Goal: Task Accomplishment & Management: Manage account settings

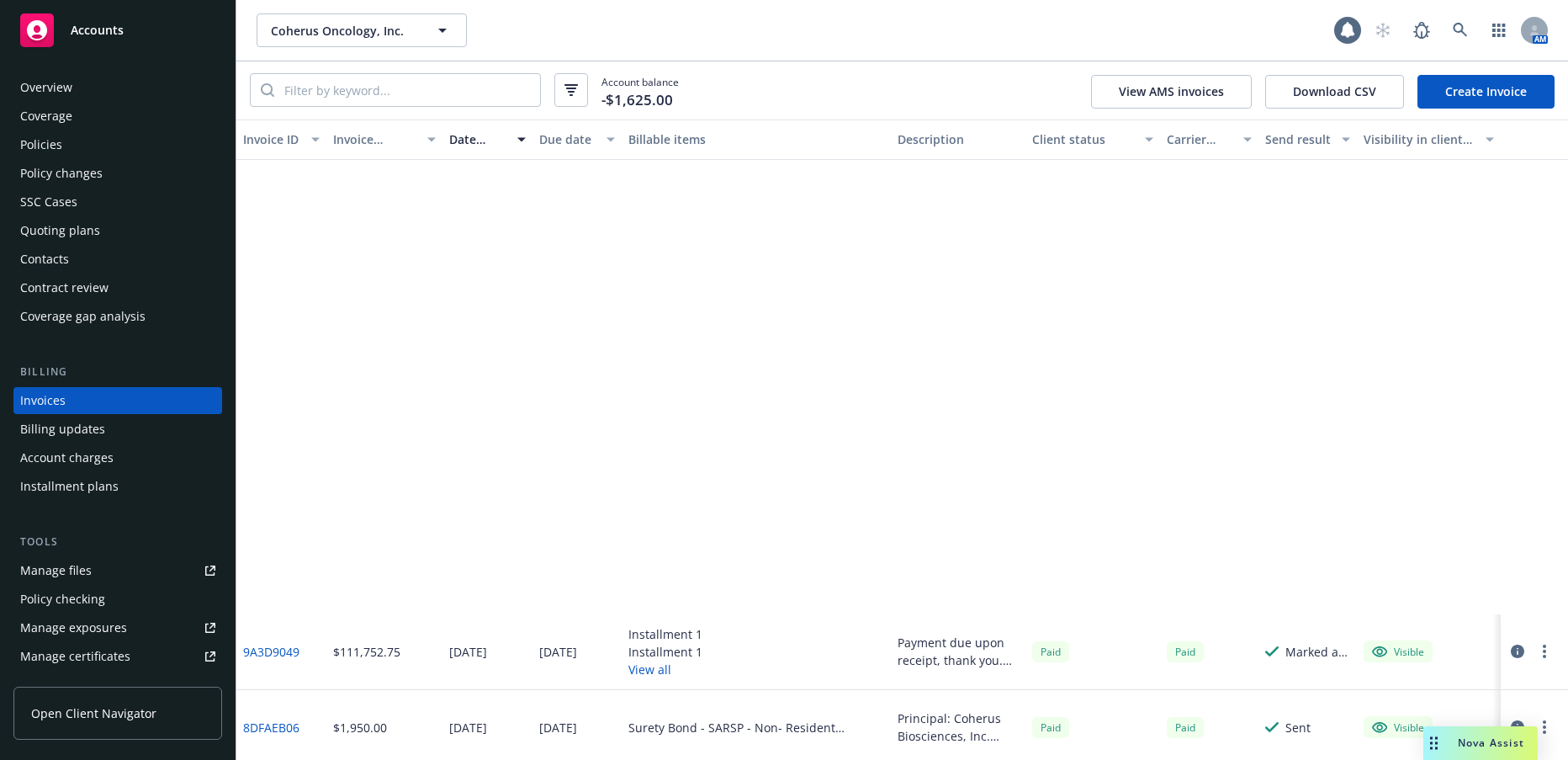
scroll to position [589, 0]
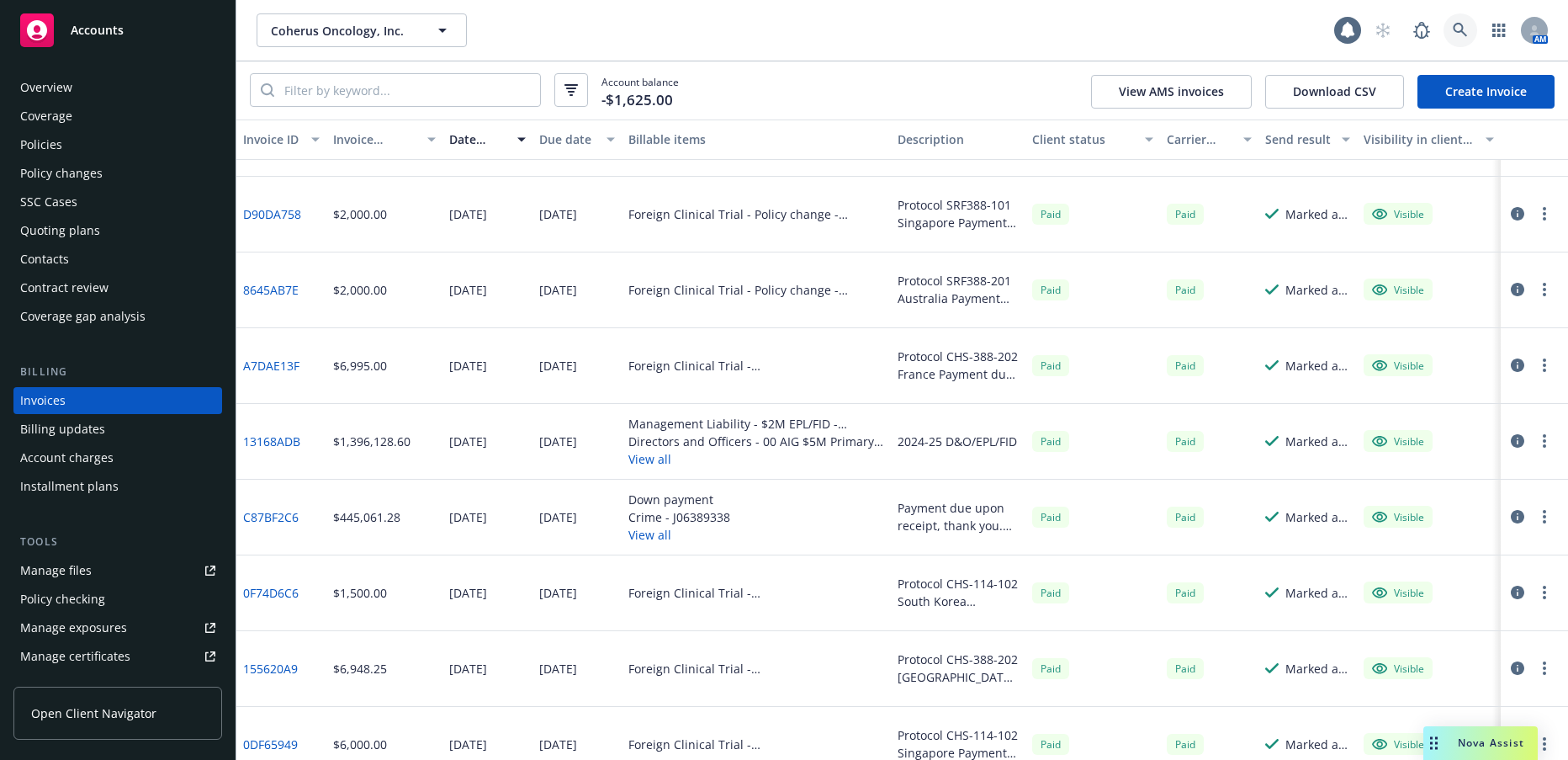
click at [1459, 28] on icon at bounding box center [1459, 29] width 15 height 15
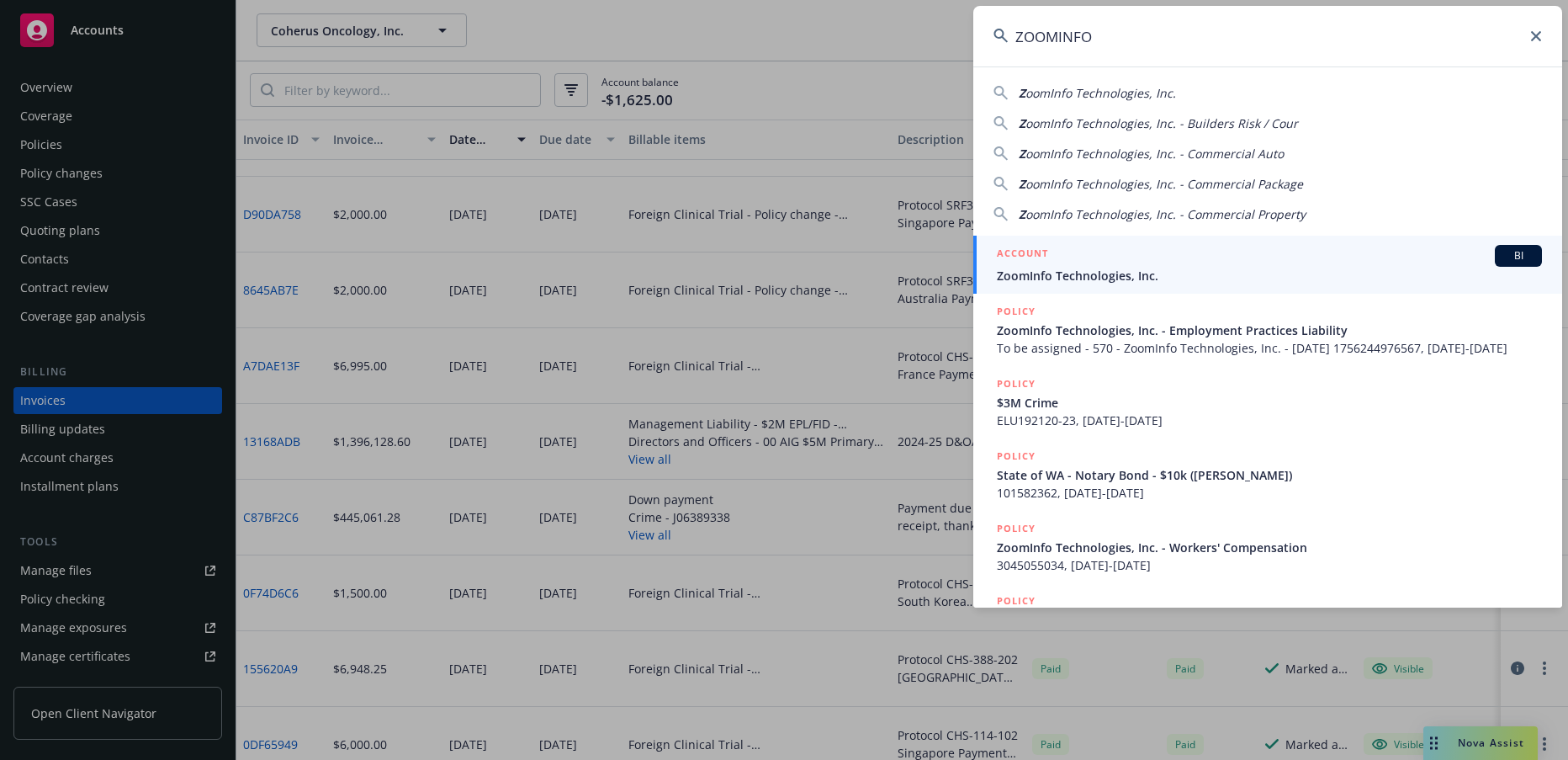
type input "ZOOMINFO"
click at [1103, 275] on span "ZoomInfo Technologies, Inc." at bounding box center [1270, 276] width 545 height 18
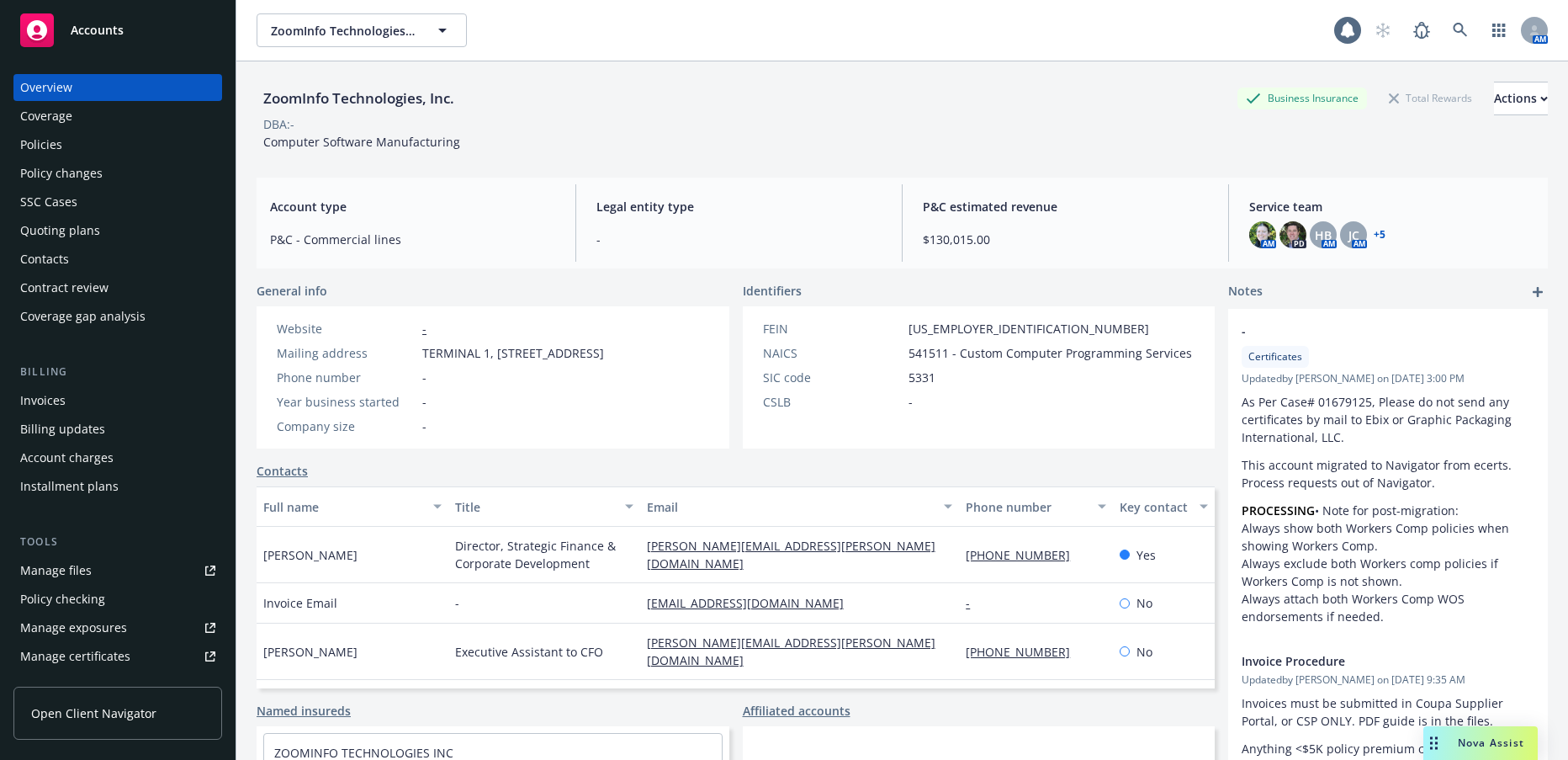
click at [54, 403] on div "Invoices" at bounding box center [43, 401] width 45 height 27
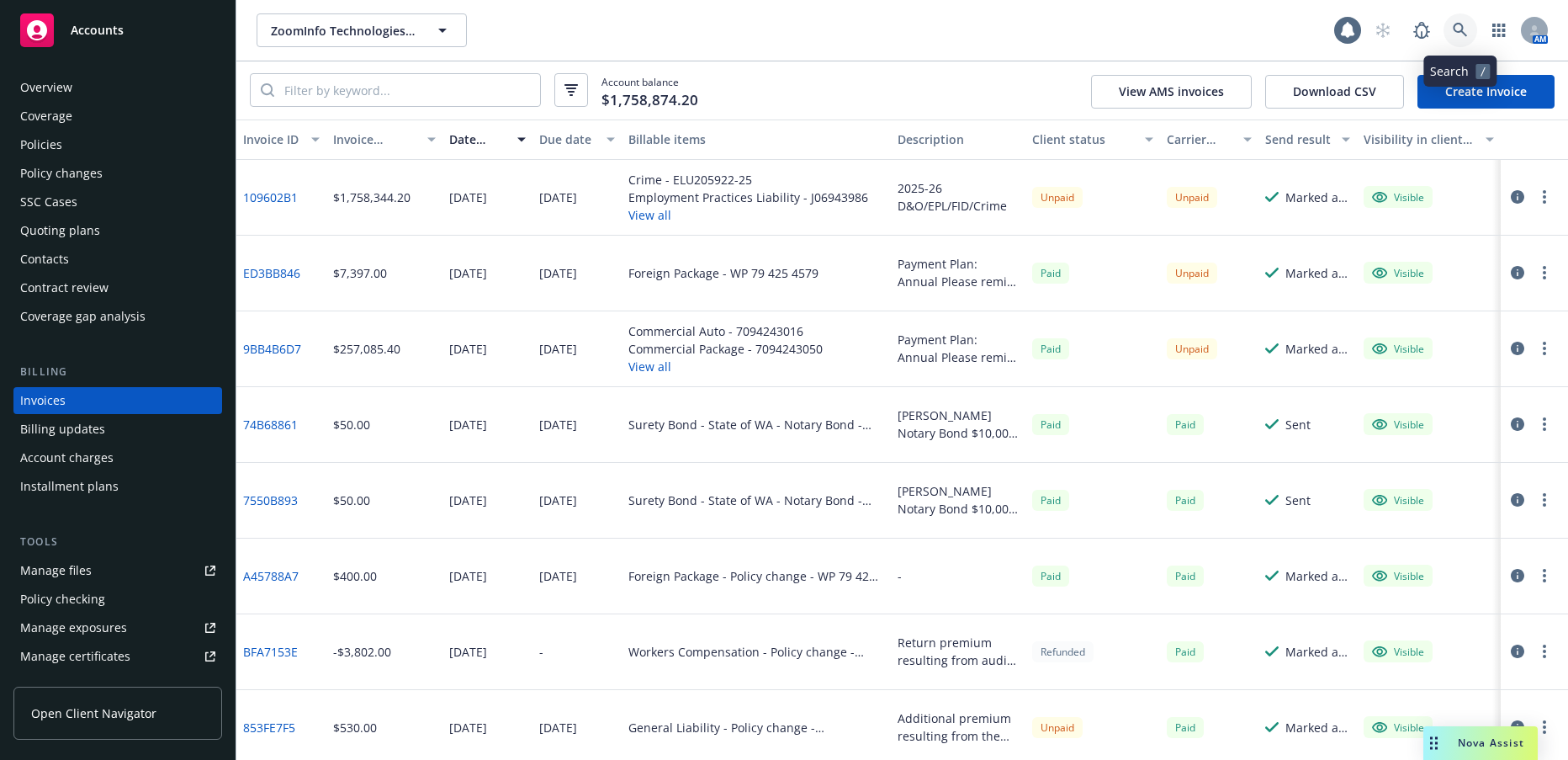
click at [1462, 28] on icon at bounding box center [1459, 29] width 15 height 15
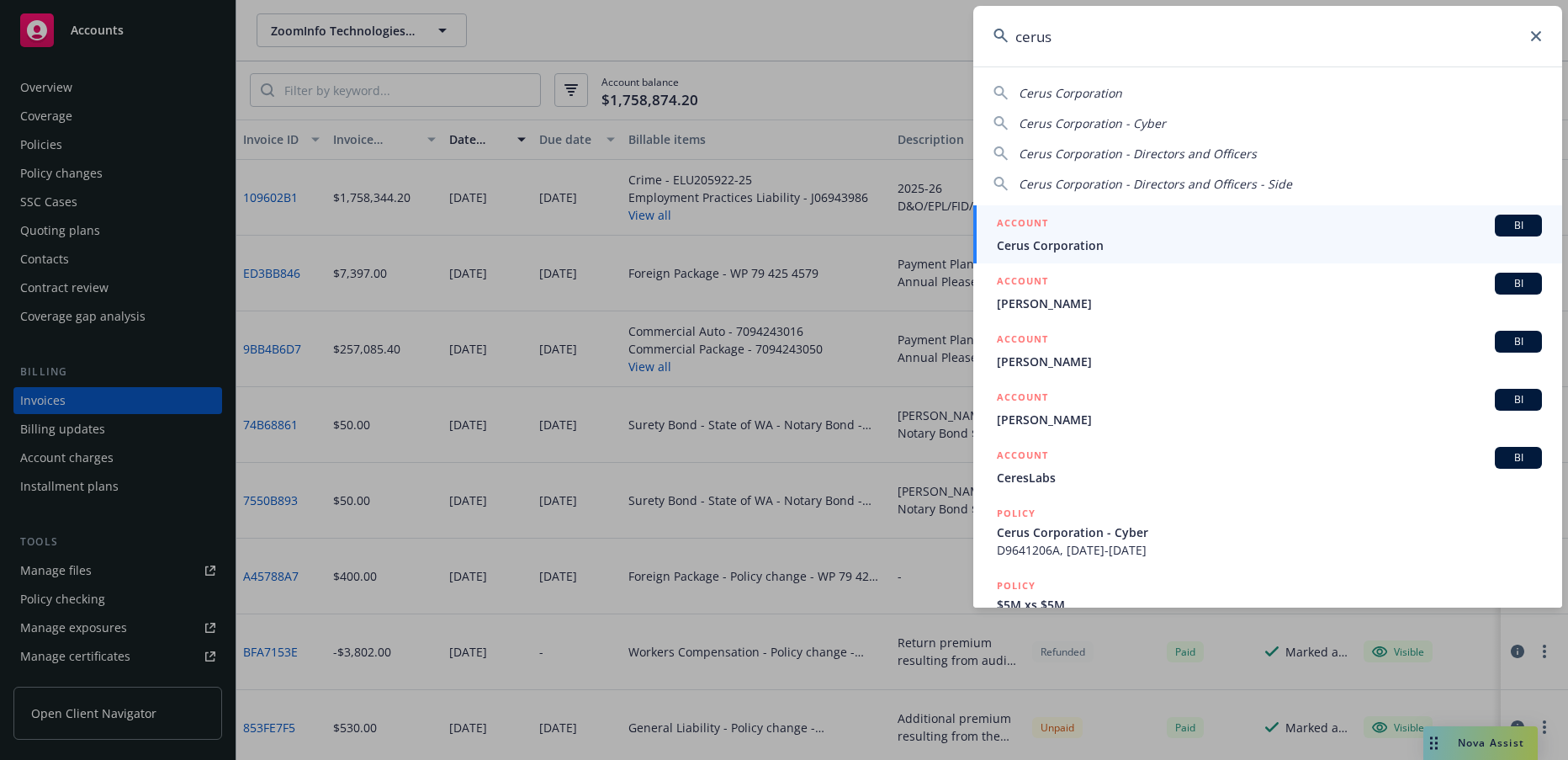
type input "cerus"
click at [1090, 246] on span "Cerus Corporation" at bounding box center [1270, 246] width 545 height 18
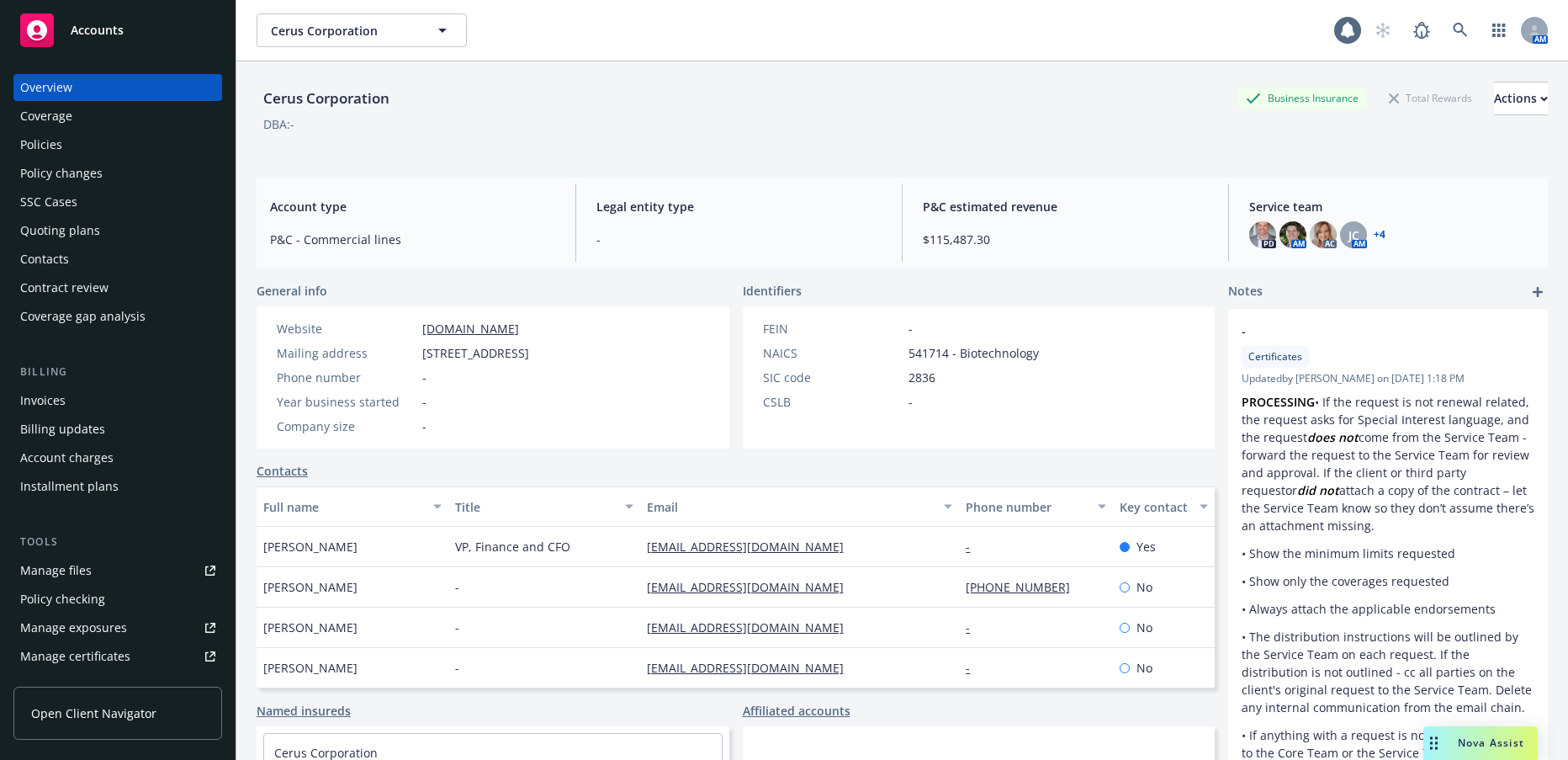
click at [49, 398] on div "Invoices" at bounding box center [43, 401] width 45 height 27
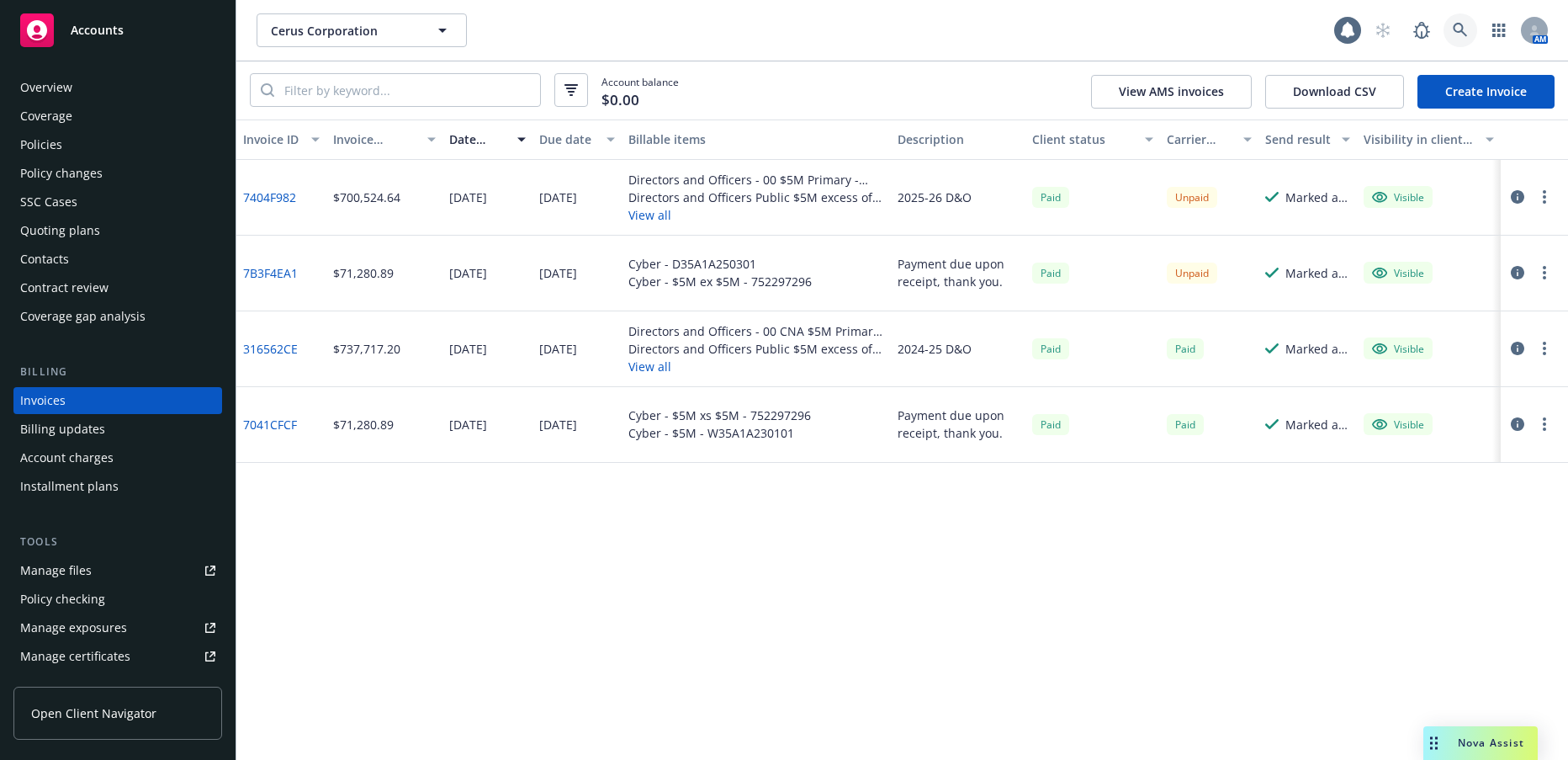
click at [1459, 28] on icon at bounding box center [1459, 29] width 15 height 15
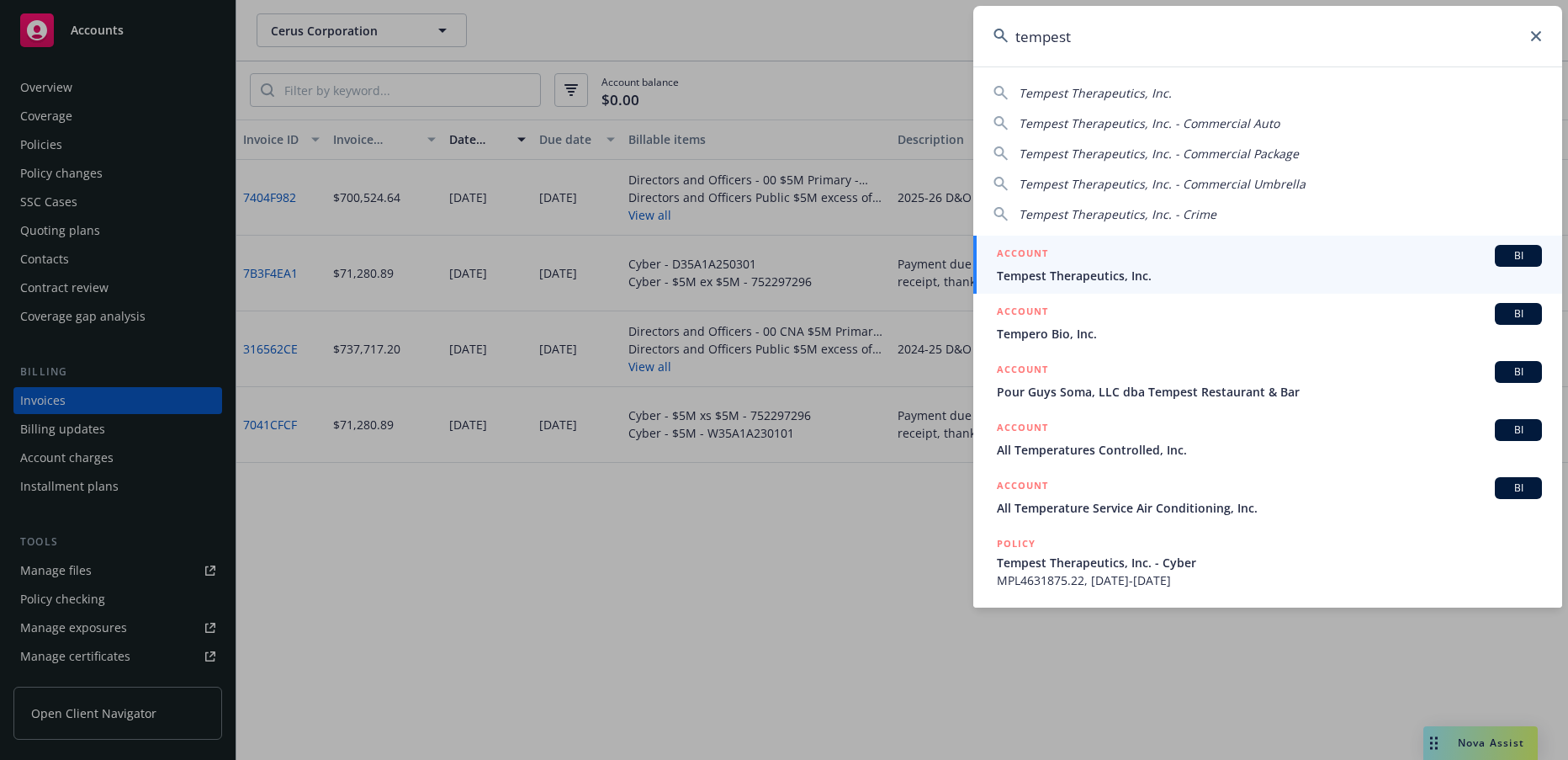
type input "tempest"
click at [1110, 275] on span "Tempest Therapeutics, Inc." at bounding box center [1270, 276] width 545 height 18
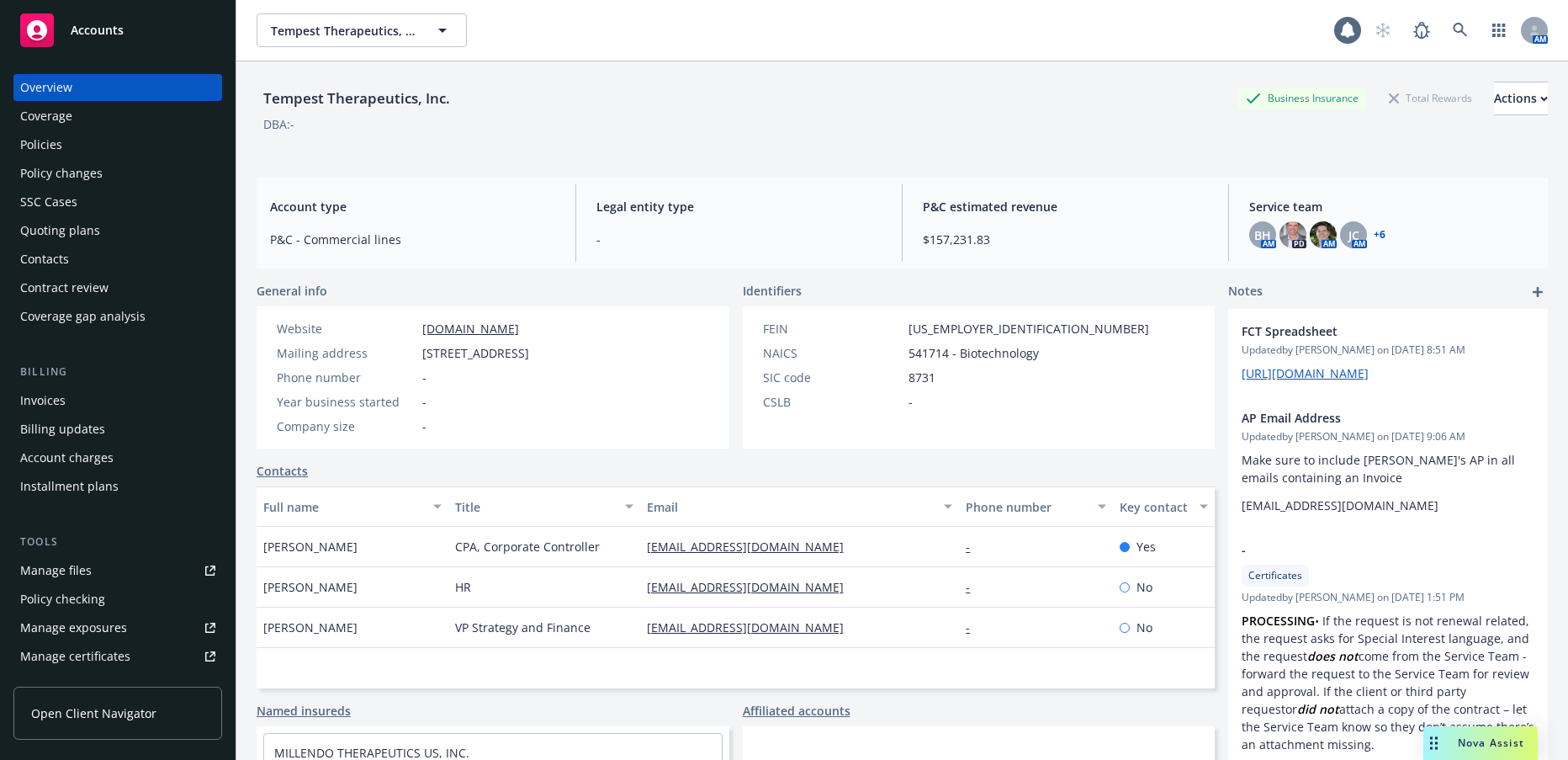
click at [34, 143] on div "Policies" at bounding box center [41, 145] width 42 height 27
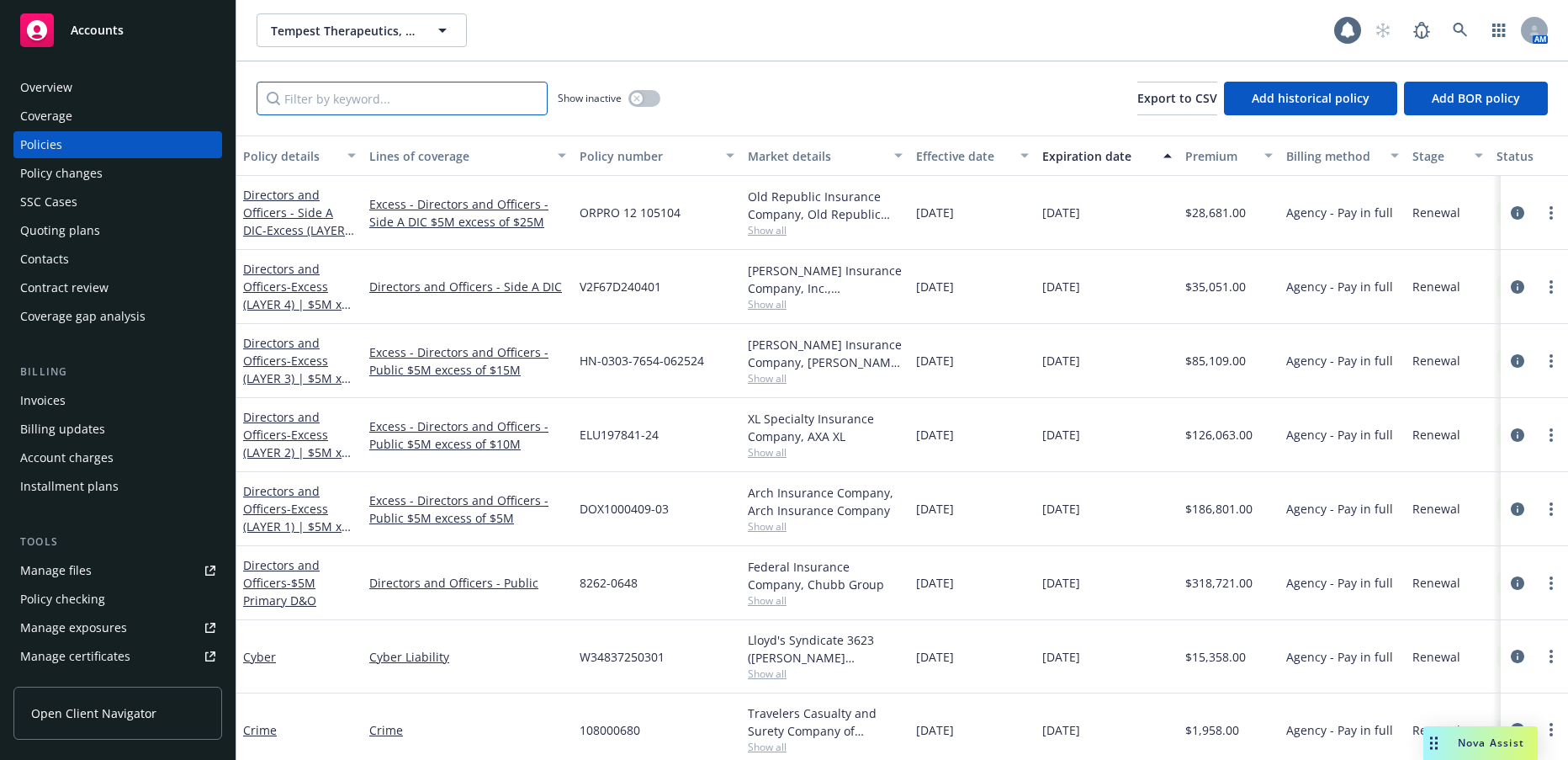
click at [391, 102] on input "Filter by keyword..." at bounding box center [402, 98] width 291 height 33
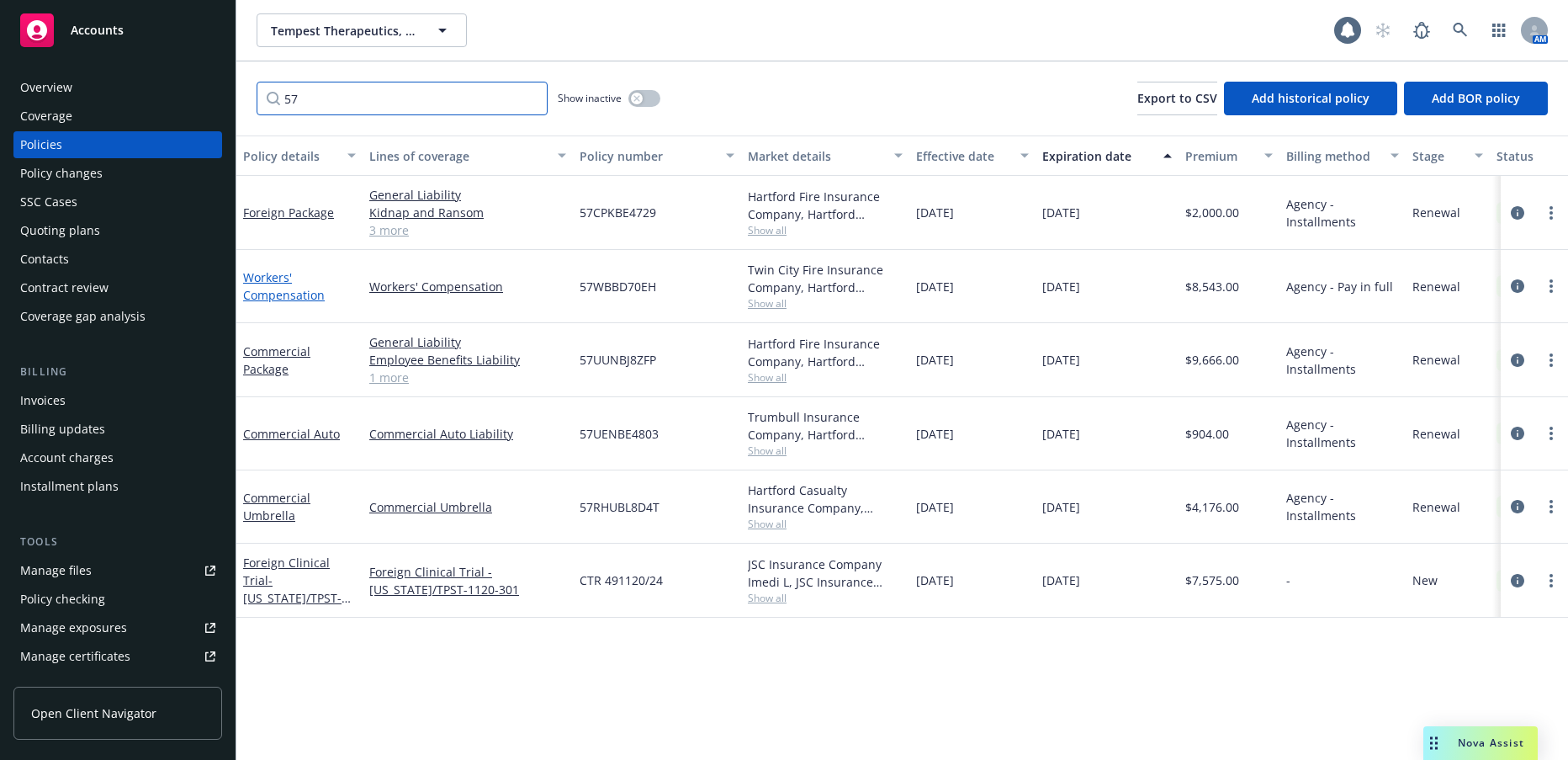
type input "57"
click at [289, 293] on link "Workers' Compensation" at bounding box center [283, 286] width 81 height 33
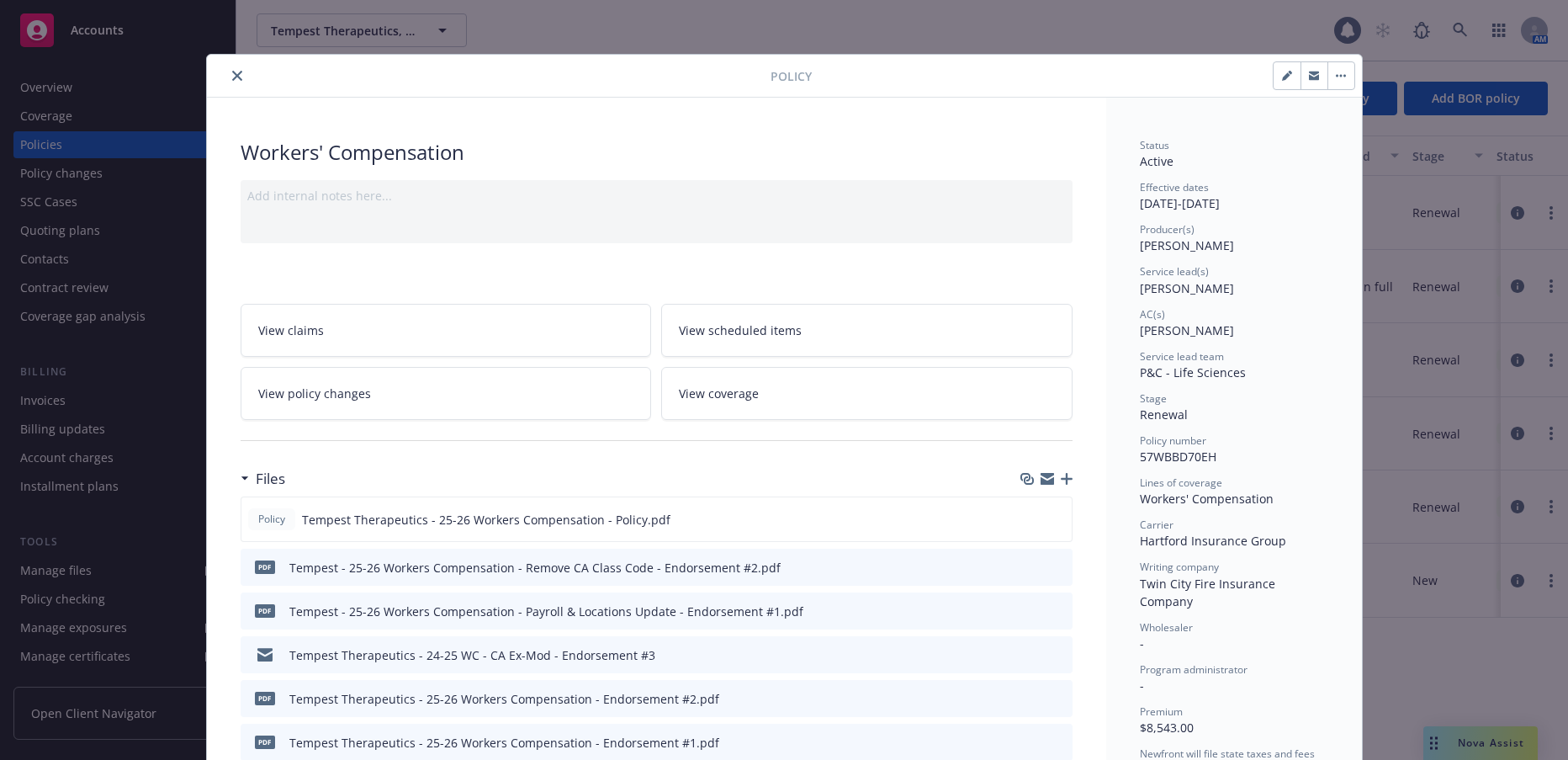
click at [233, 70] on icon "close" at bounding box center [238, 75] width 10 height 10
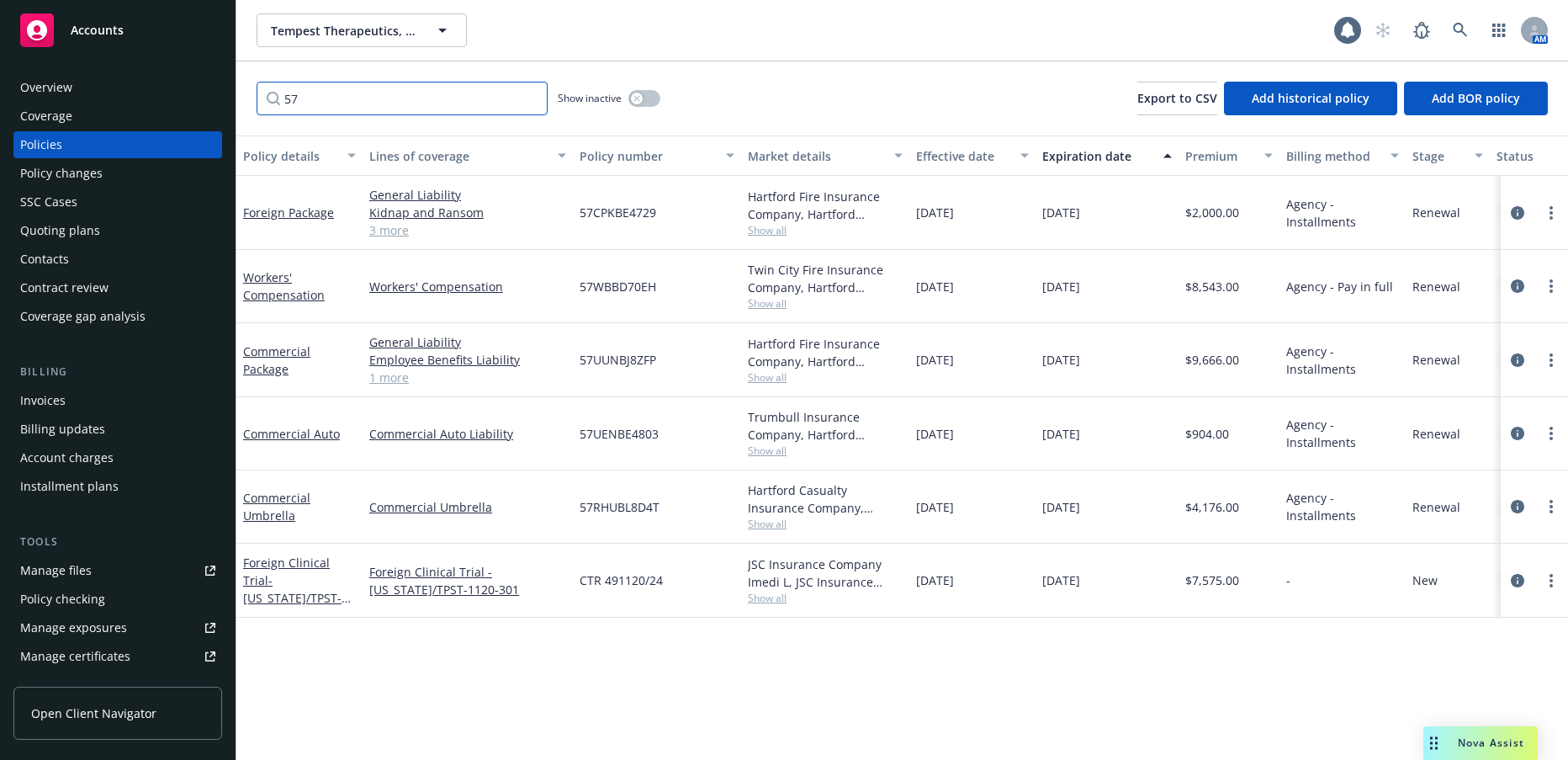
click at [371, 104] on input "57" at bounding box center [402, 98] width 291 height 33
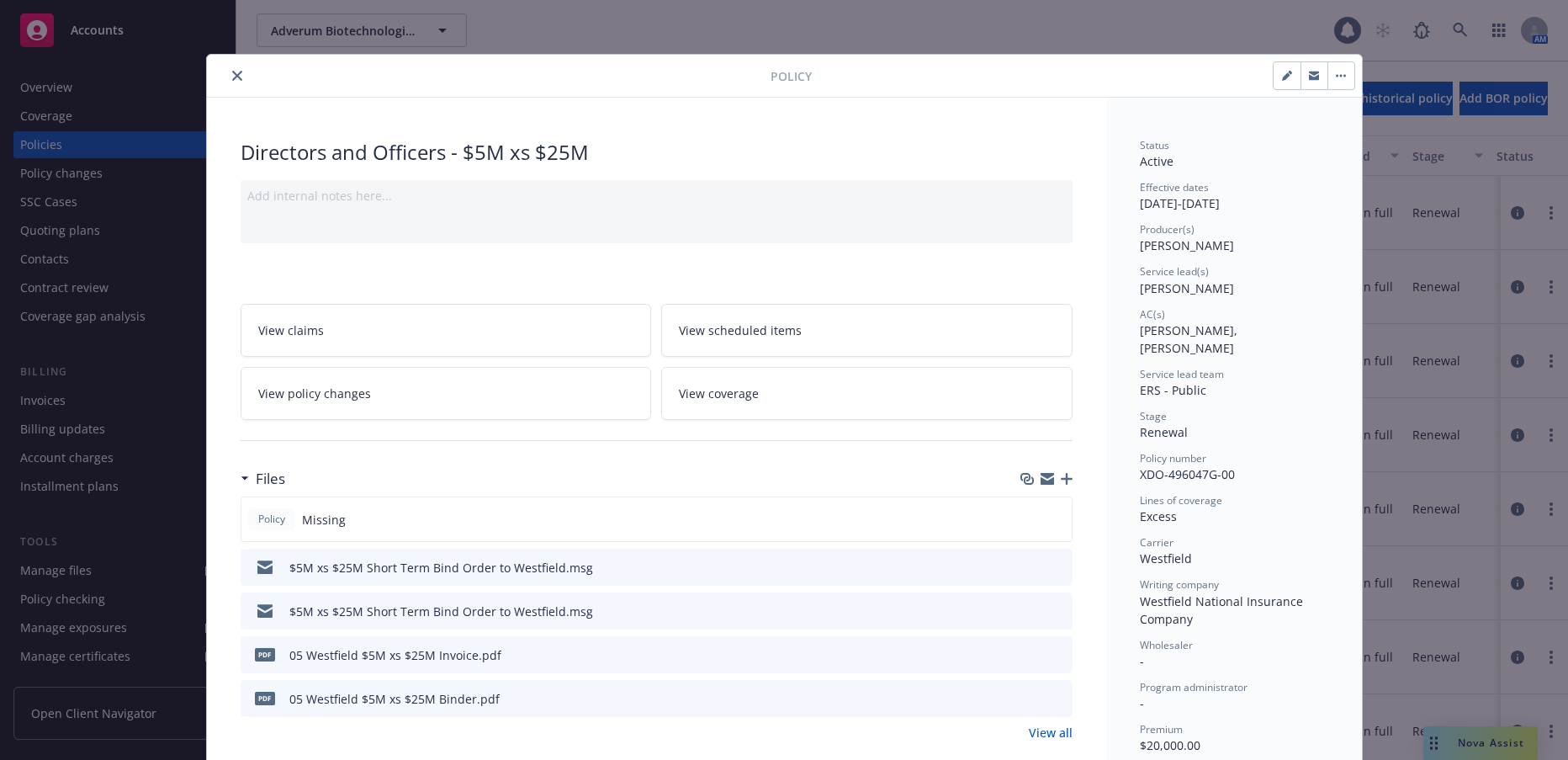
drag, startPoint x: 228, startPoint y: 75, endPoint x: 239, endPoint y: 75, distance: 11.0
click at [233, 75] on icon "close" at bounding box center [238, 75] width 10 height 10
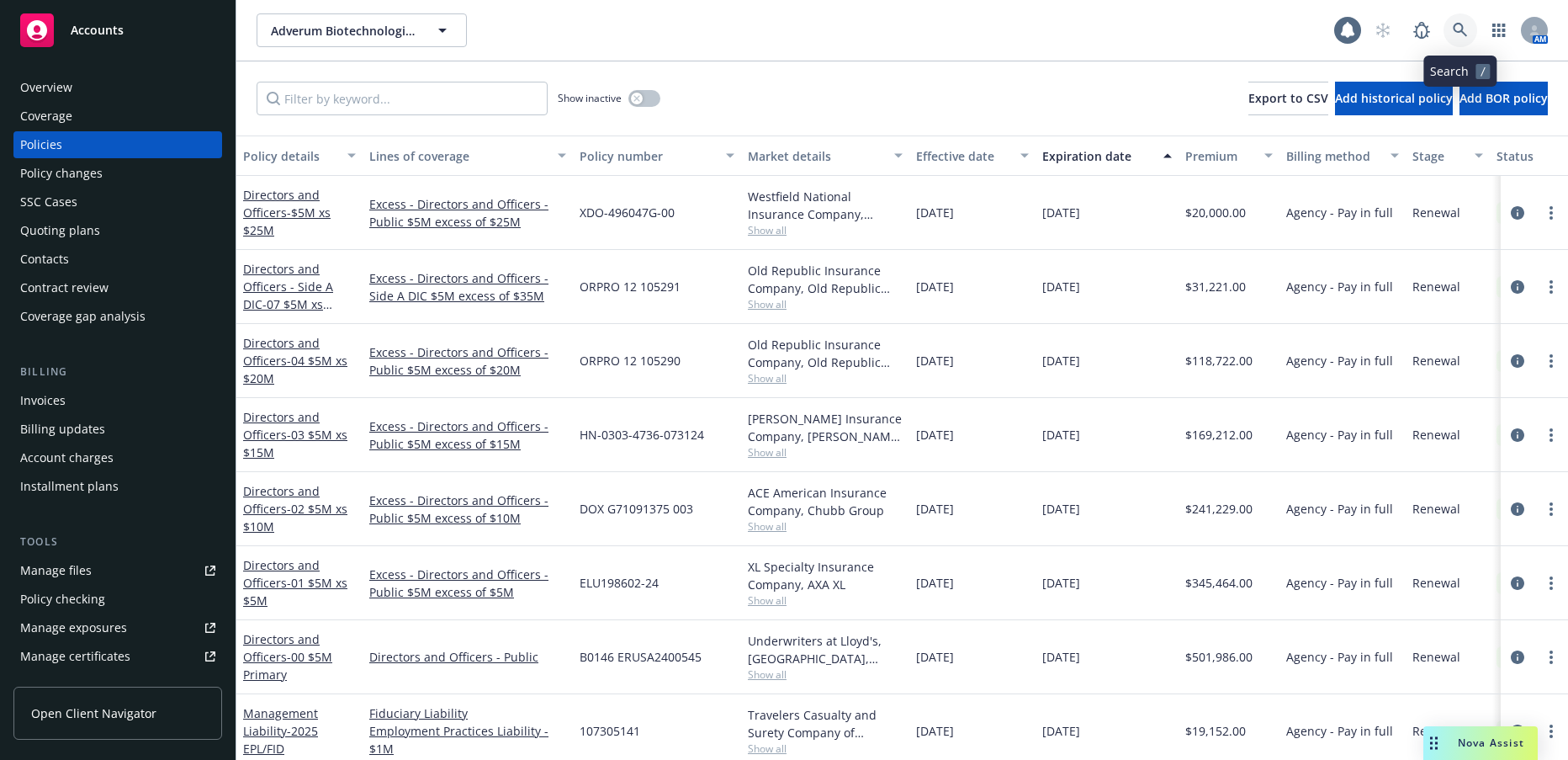
click at [1459, 22] on icon at bounding box center [1459, 29] width 15 height 15
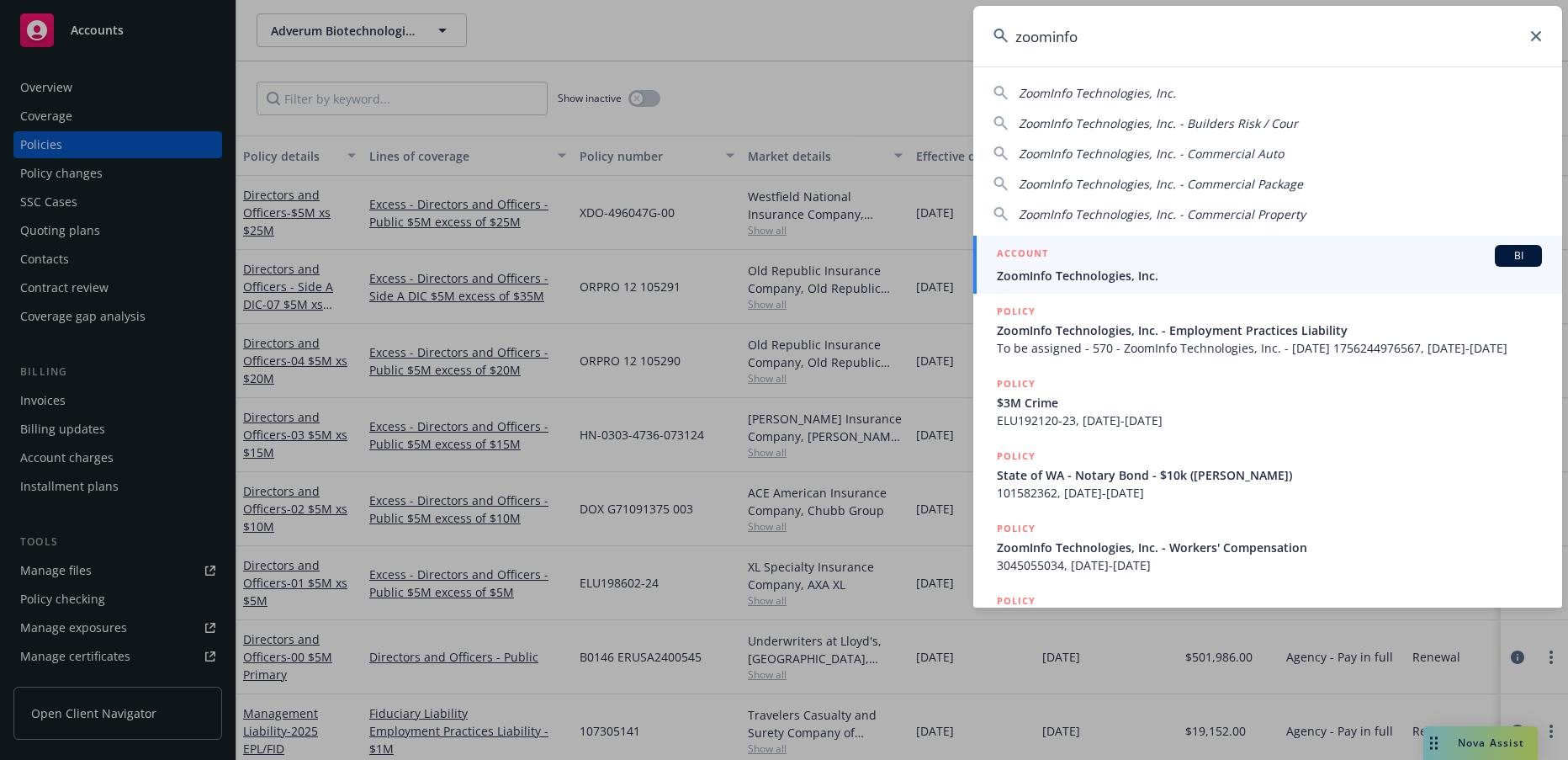
type input "zoominfo"
click at [1110, 270] on span "ZoomInfo Technologies, Inc." at bounding box center [1270, 276] width 545 height 18
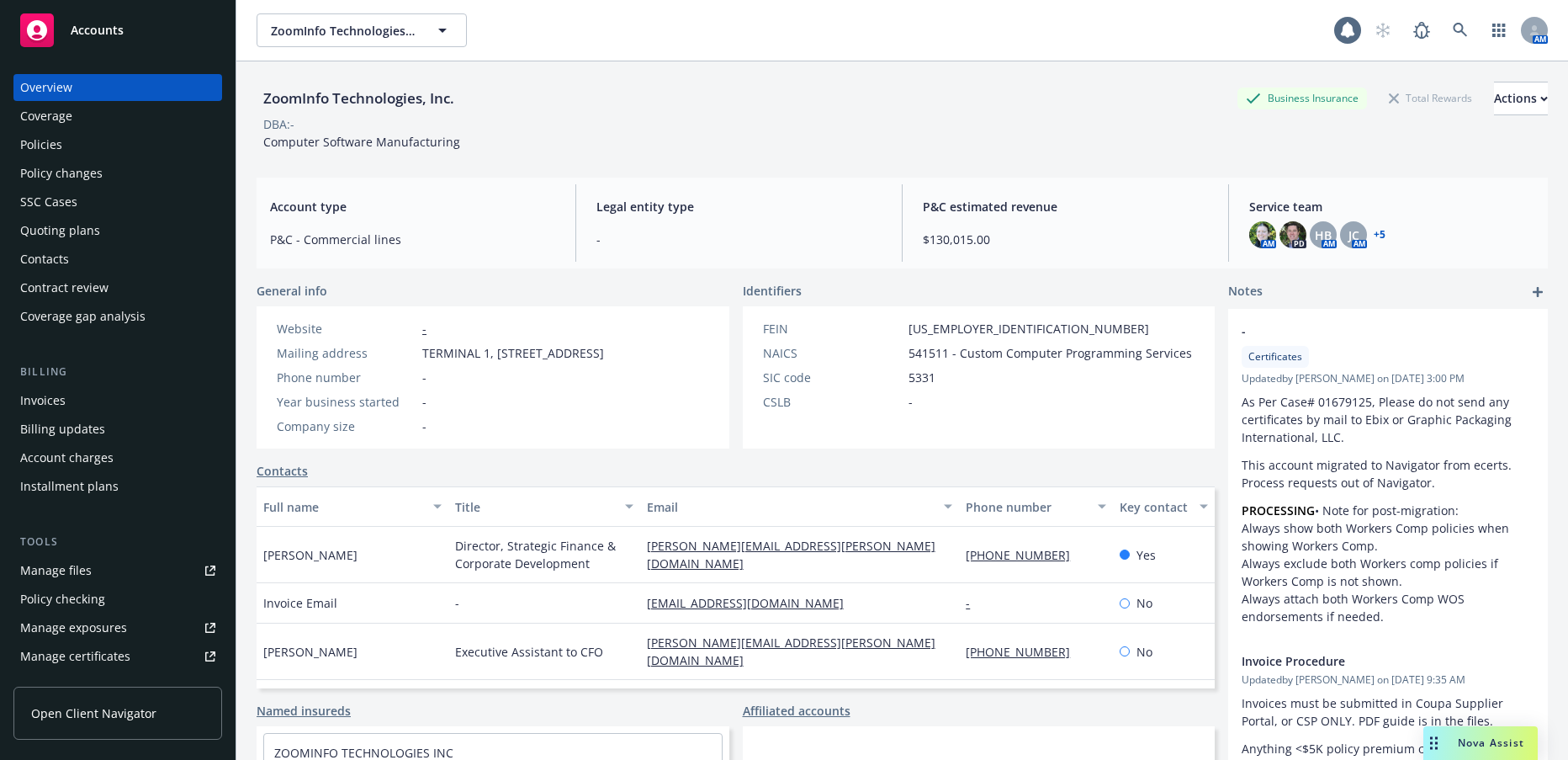
click at [81, 566] on div "Manage files" at bounding box center [56, 571] width 71 height 27
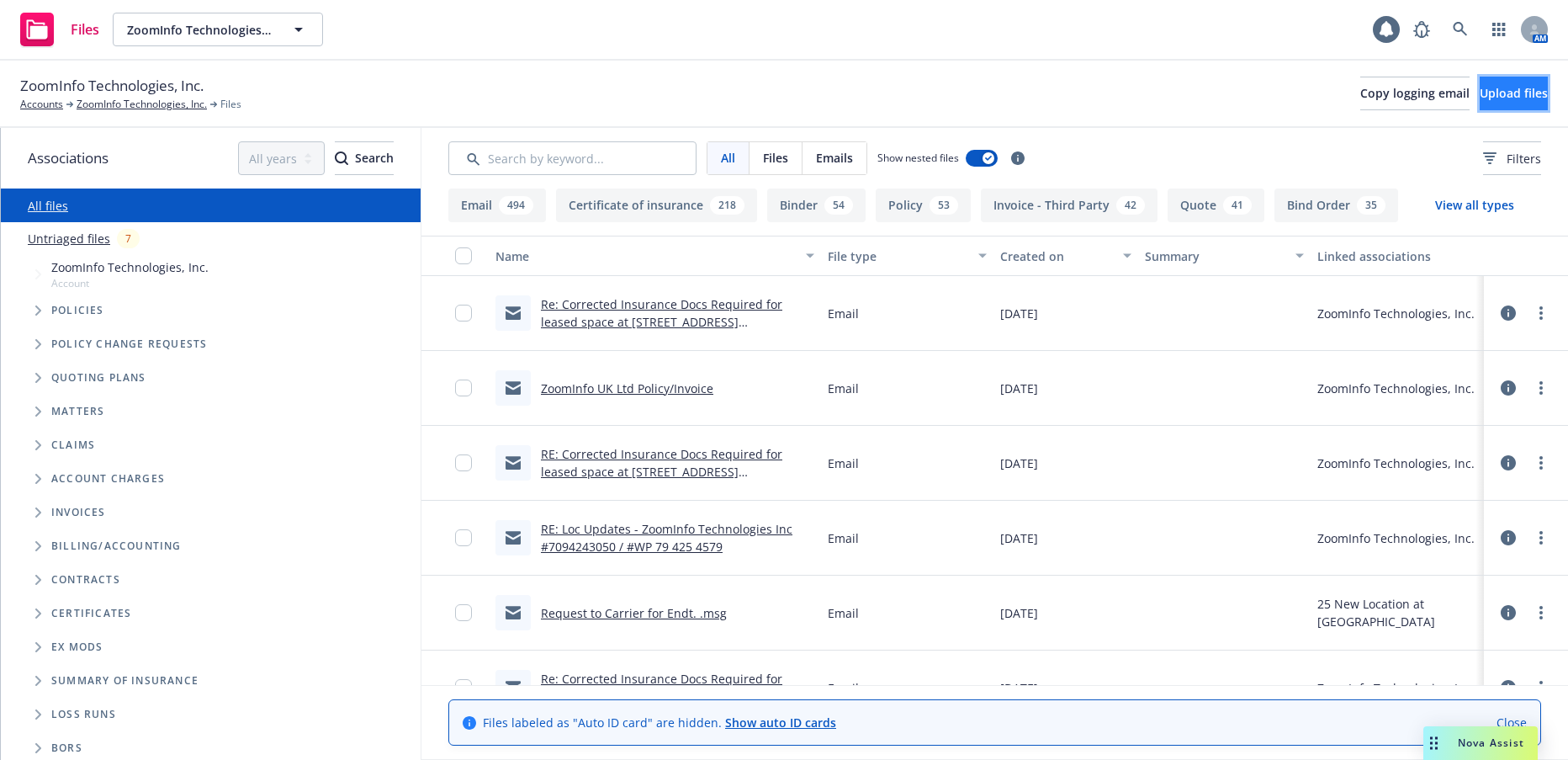
click at [1480, 93] on span "Upload files" at bounding box center [1514, 93] width 68 height 16
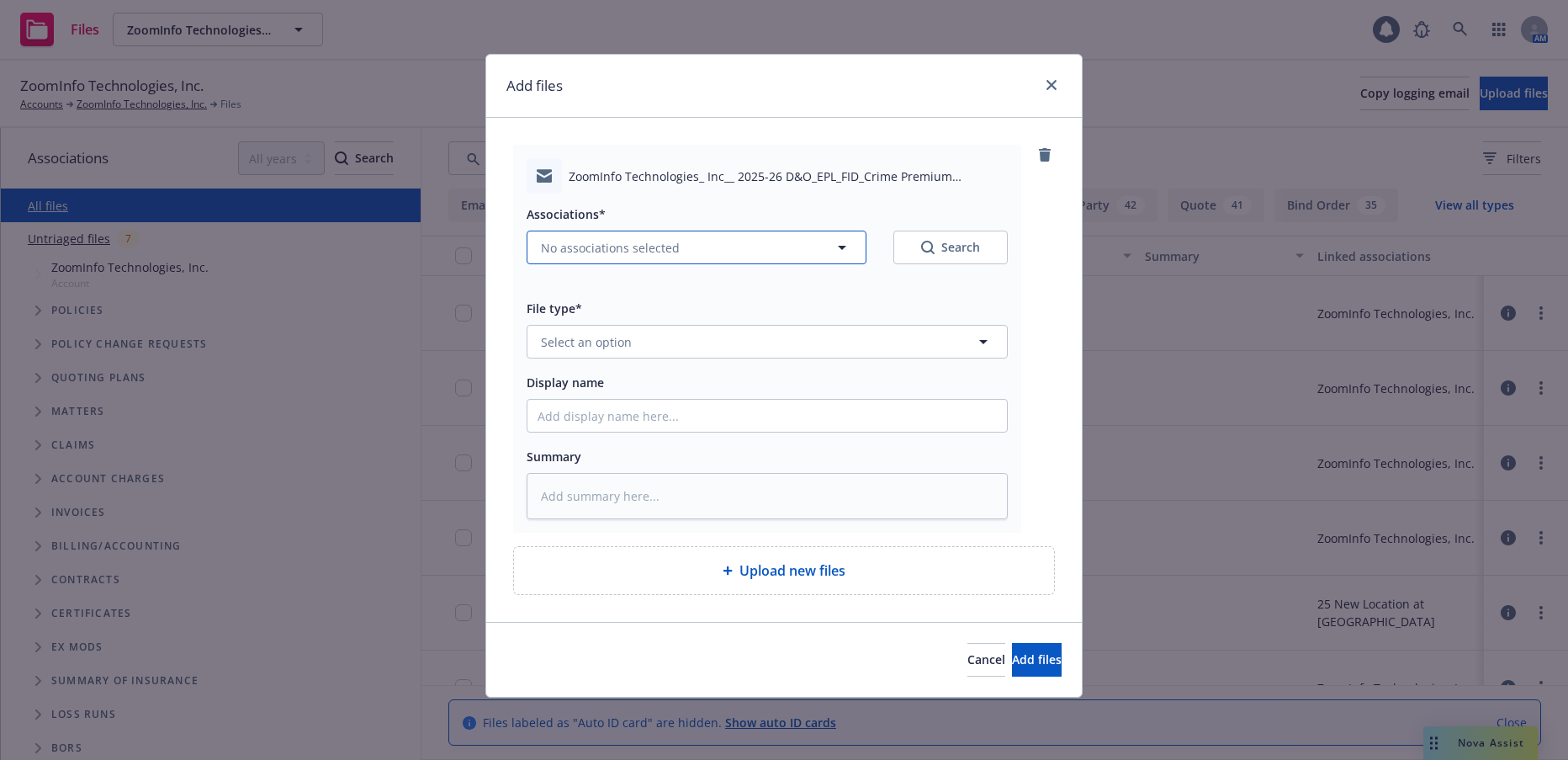
click at [602, 246] on span "No associations selected" at bounding box center [610, 247] width 139 height 18
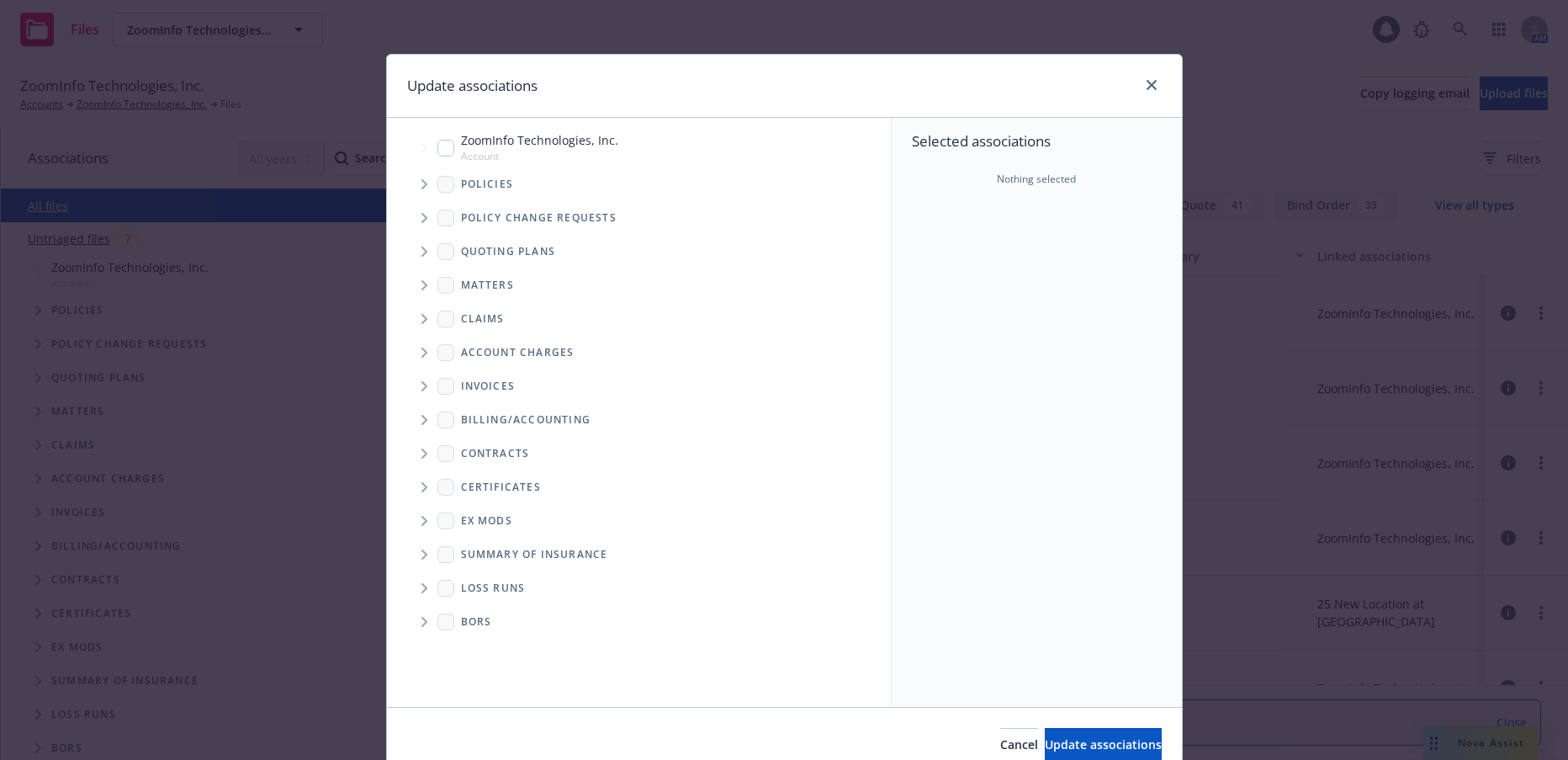
click at [421, 184] on icon "Tree Example" at bounding box center [424, 184] width 6 height 10
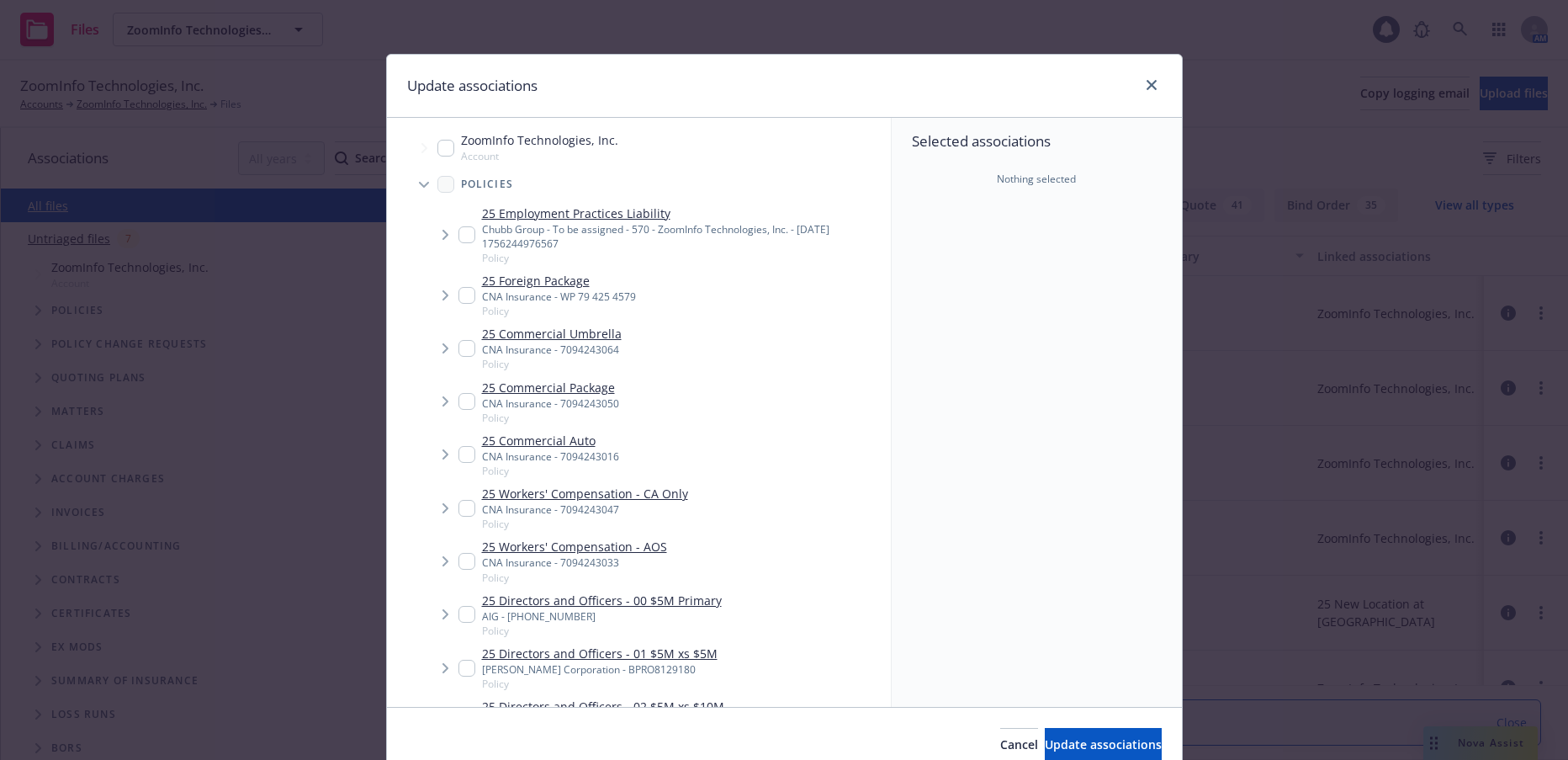
type textarea "x"
click at [458, 616] on input "Tree Example" at bounding box center [466, 614] width 17 height 17
checkbox input "true"
click at [1045, 745] on span "Update associations" at bounding box center [1104, 744] width 117 height 16
type textarea "x"
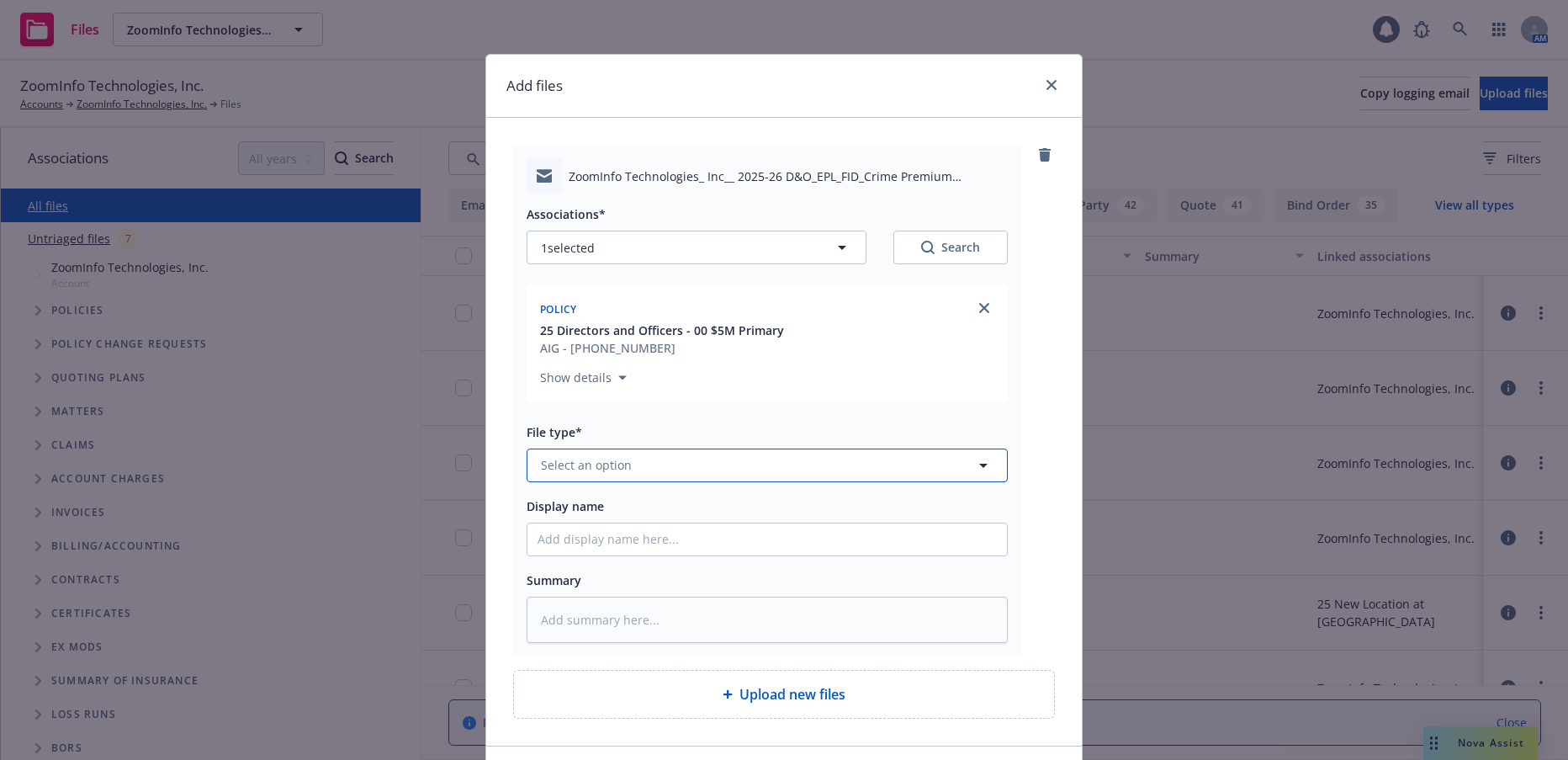
click at [664, 468] on button "Select an option" at bounding box center [767, 466] width 481 height 33
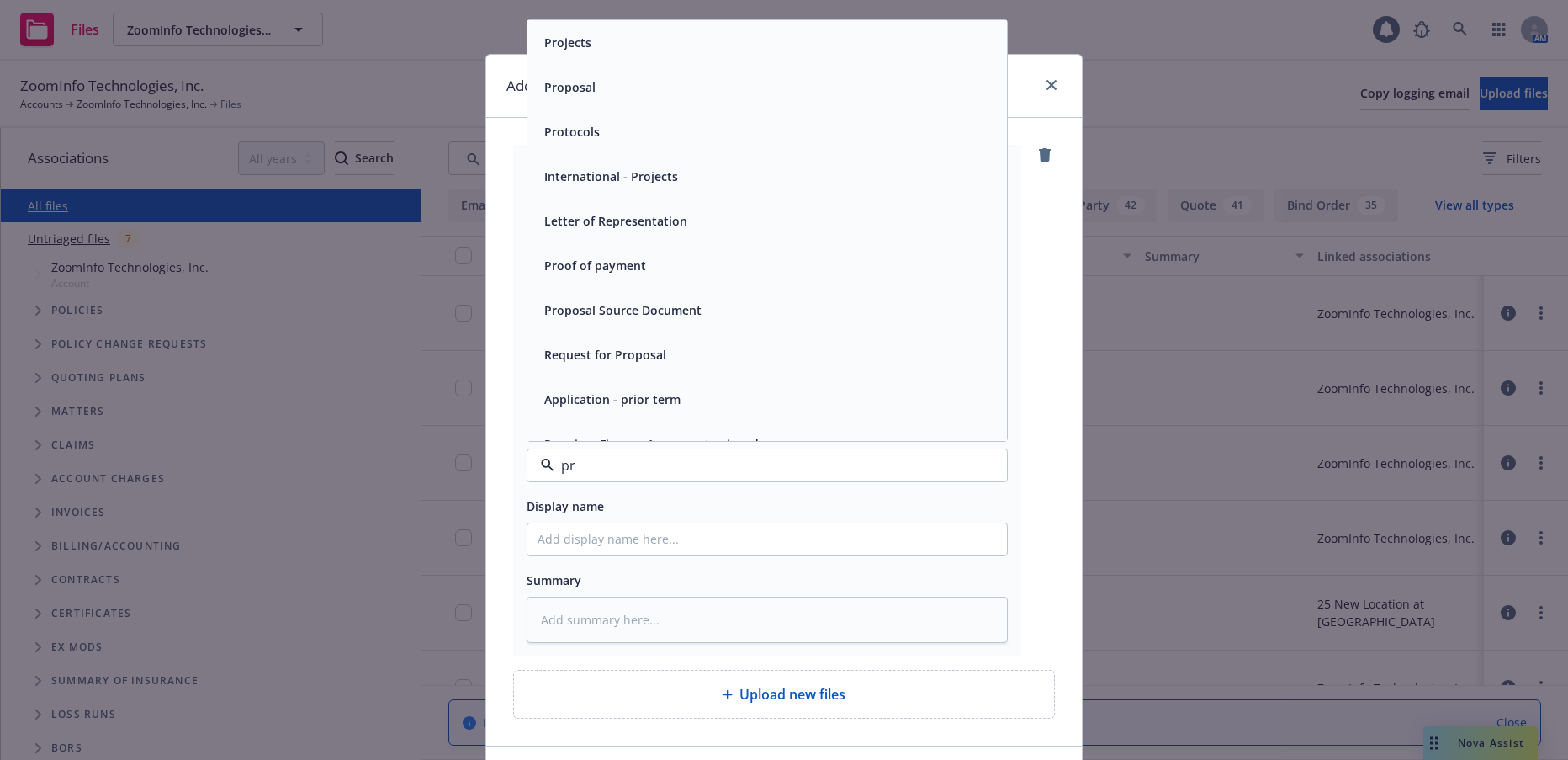
type input "p"
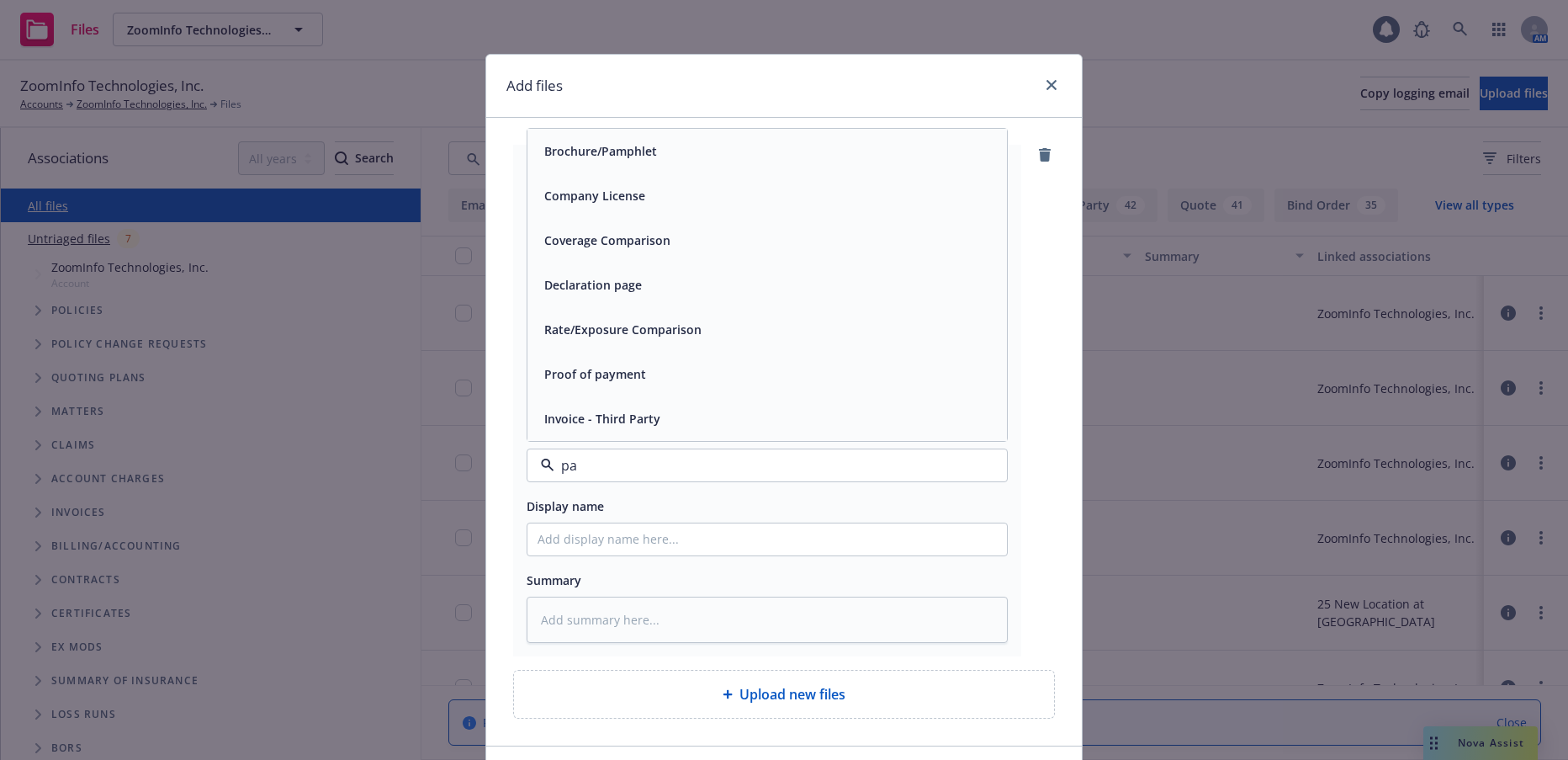
type input "p"
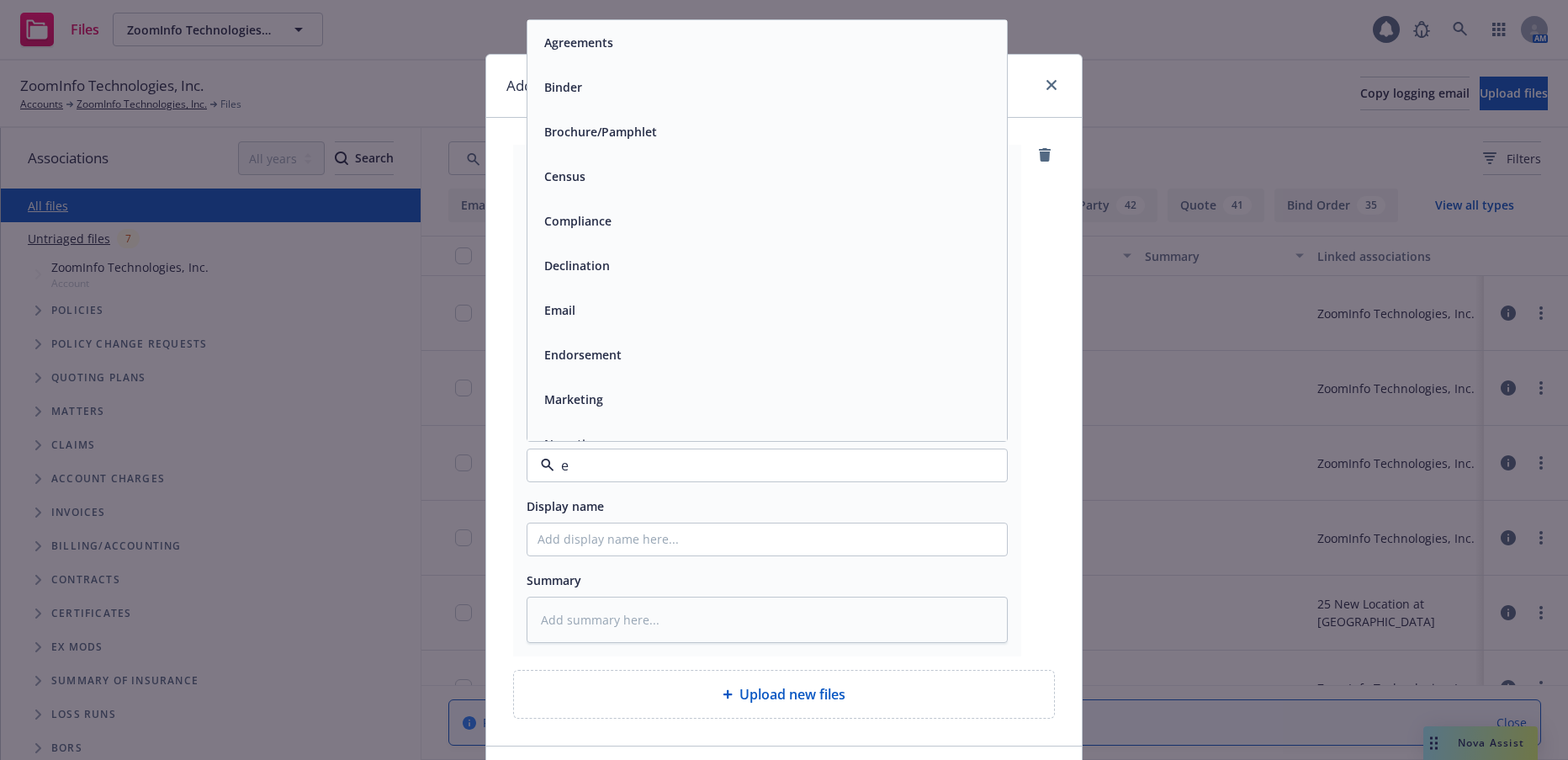
type input "em"
click at [545, 86] on span "Email" at bounding box center [560, 87] width 31 height 18
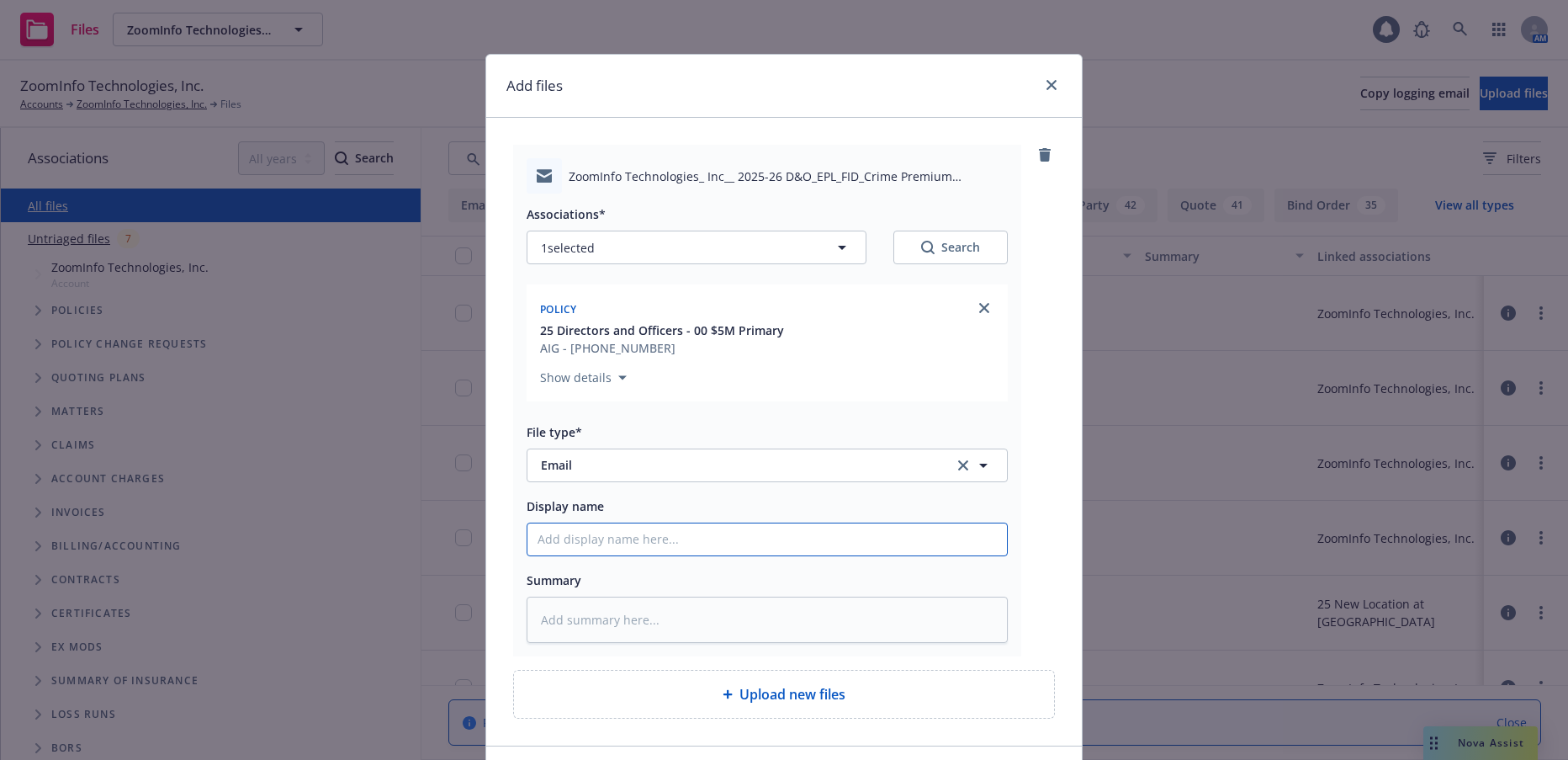
click at [614, 534] on input "Display name" at bounding box center [767, 539] width 480 height 32
type textarea "x"
type input "2"
type textarea "x"
type input "20"
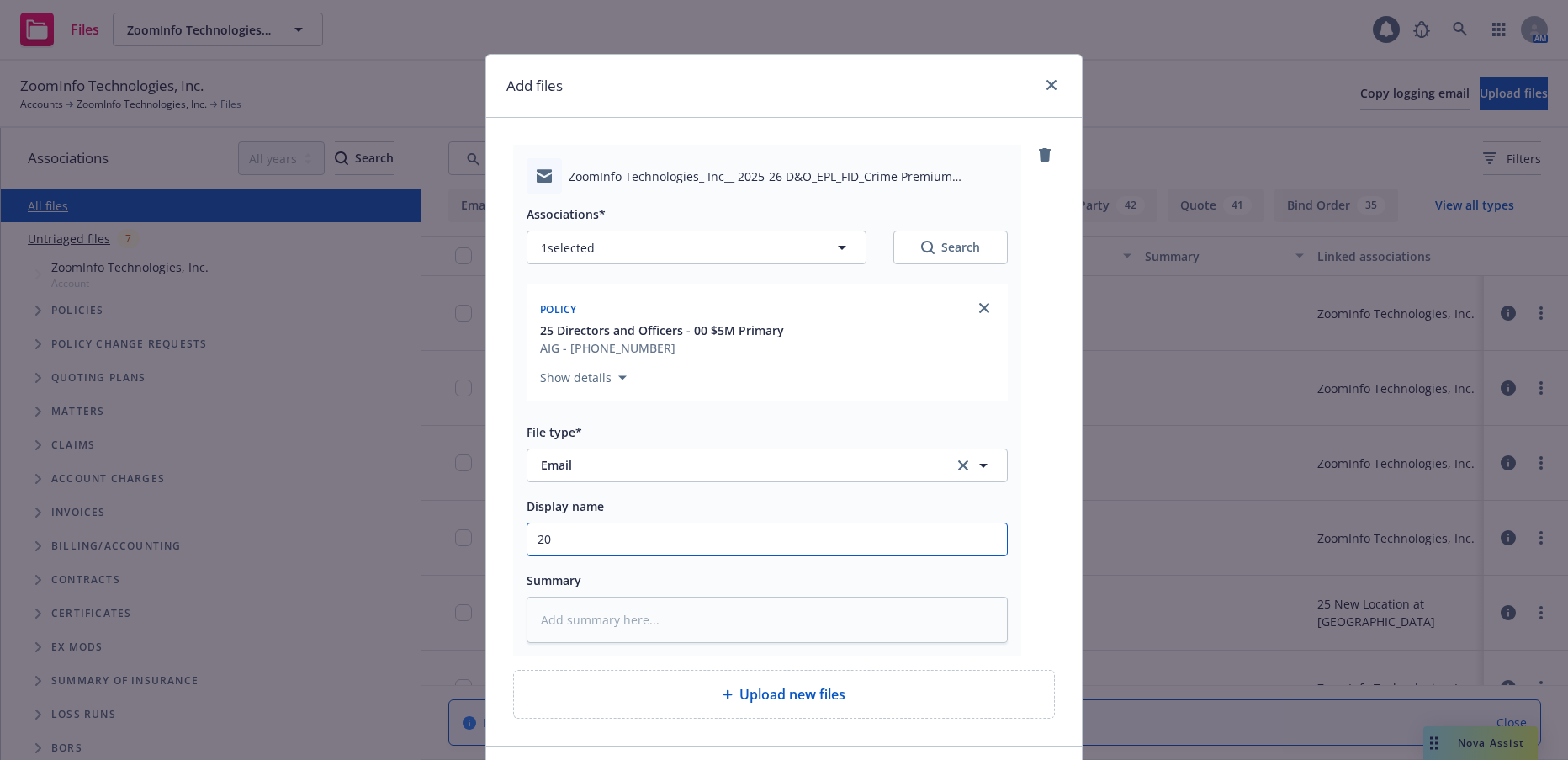
type textarea "x"
type input "202"
type textarea "x"
type input "2025-"
type textarea "x"
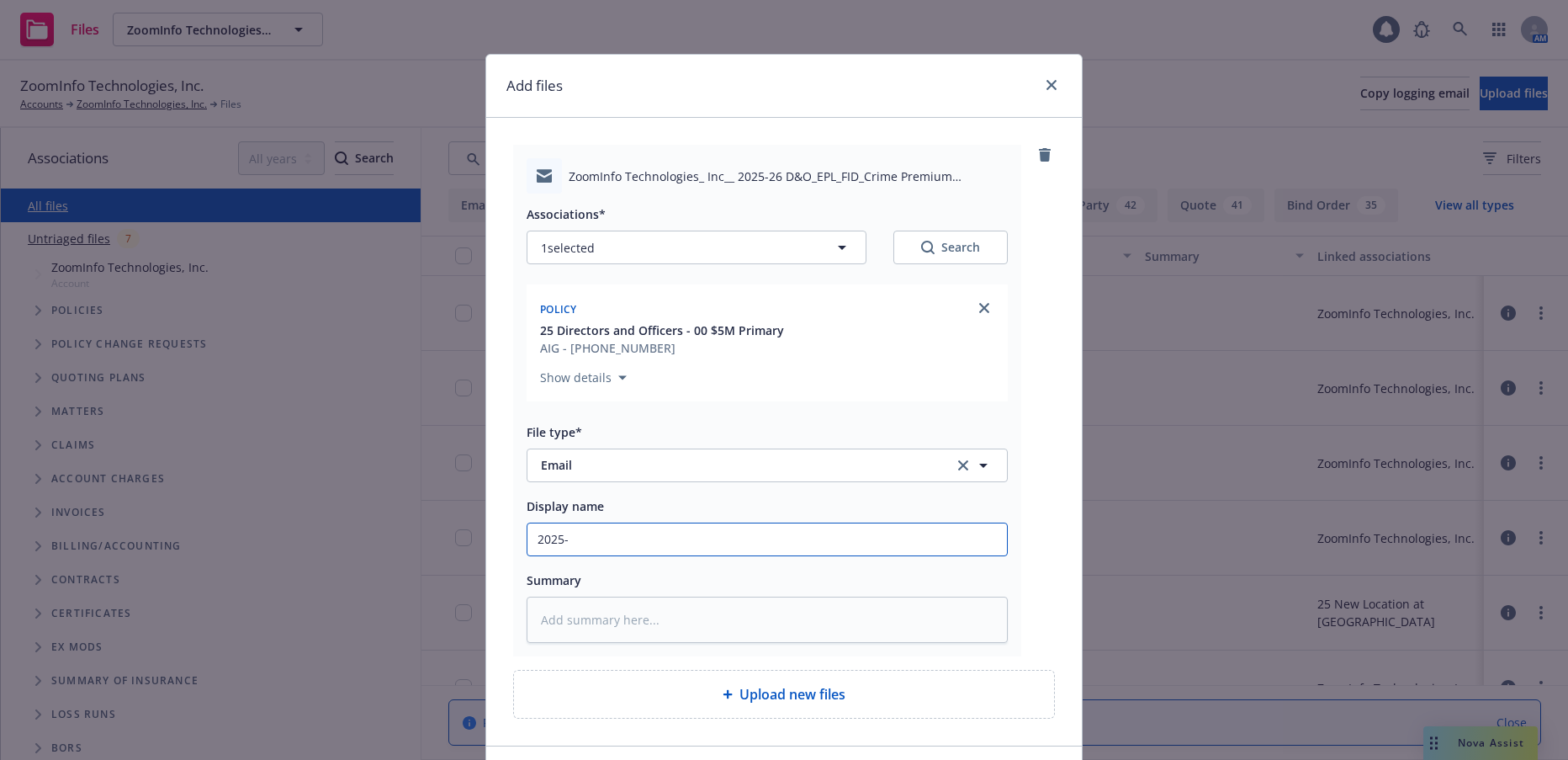
type input "2025-2"
type textarea "x"
type input "2025-26"
type textarea "x"
type input "2025-26"
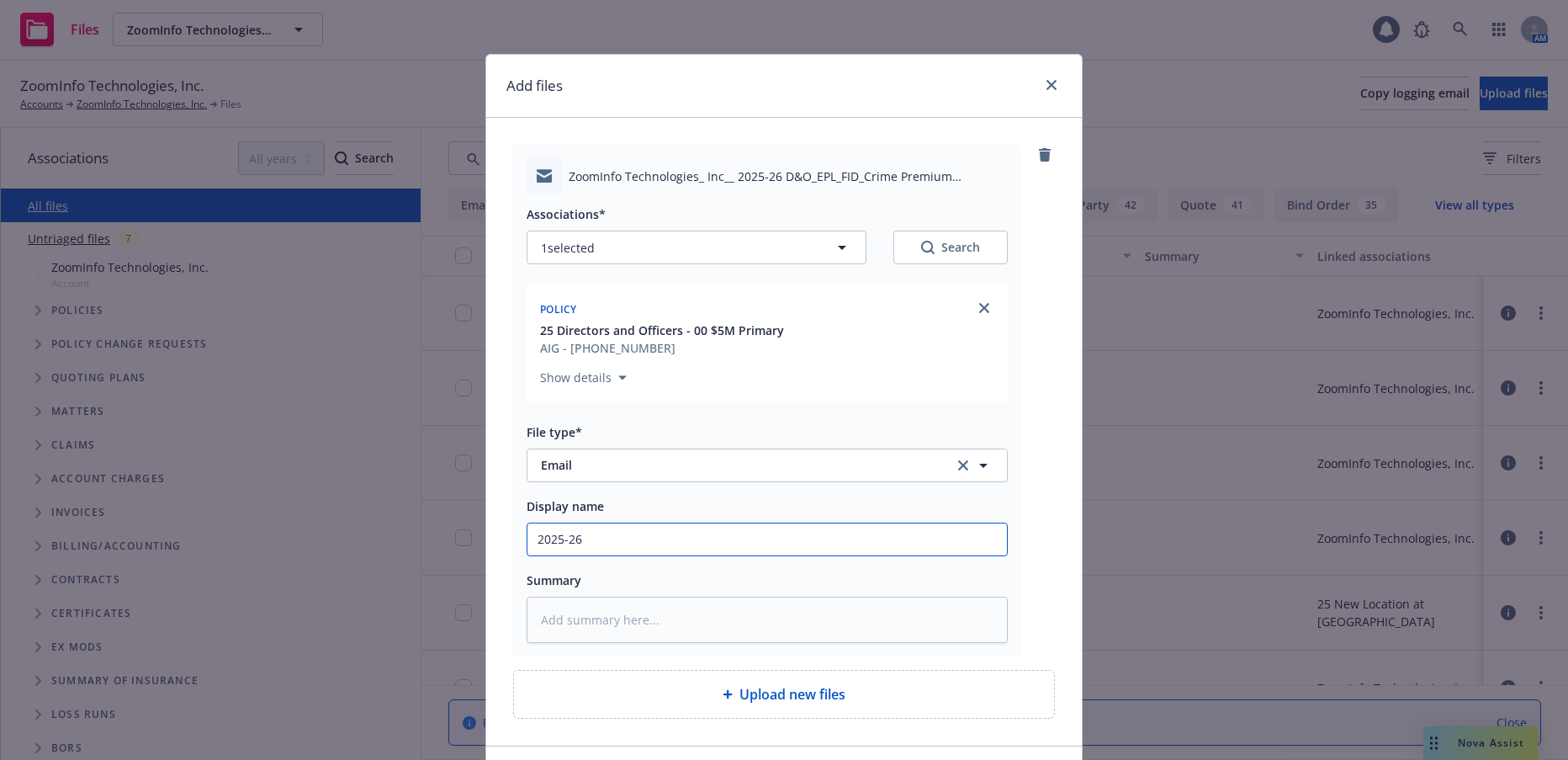
type textarea "x"
type input "2025-26 D"
type textarea "x"
type input "2025-26 D&"
type textarea "x"
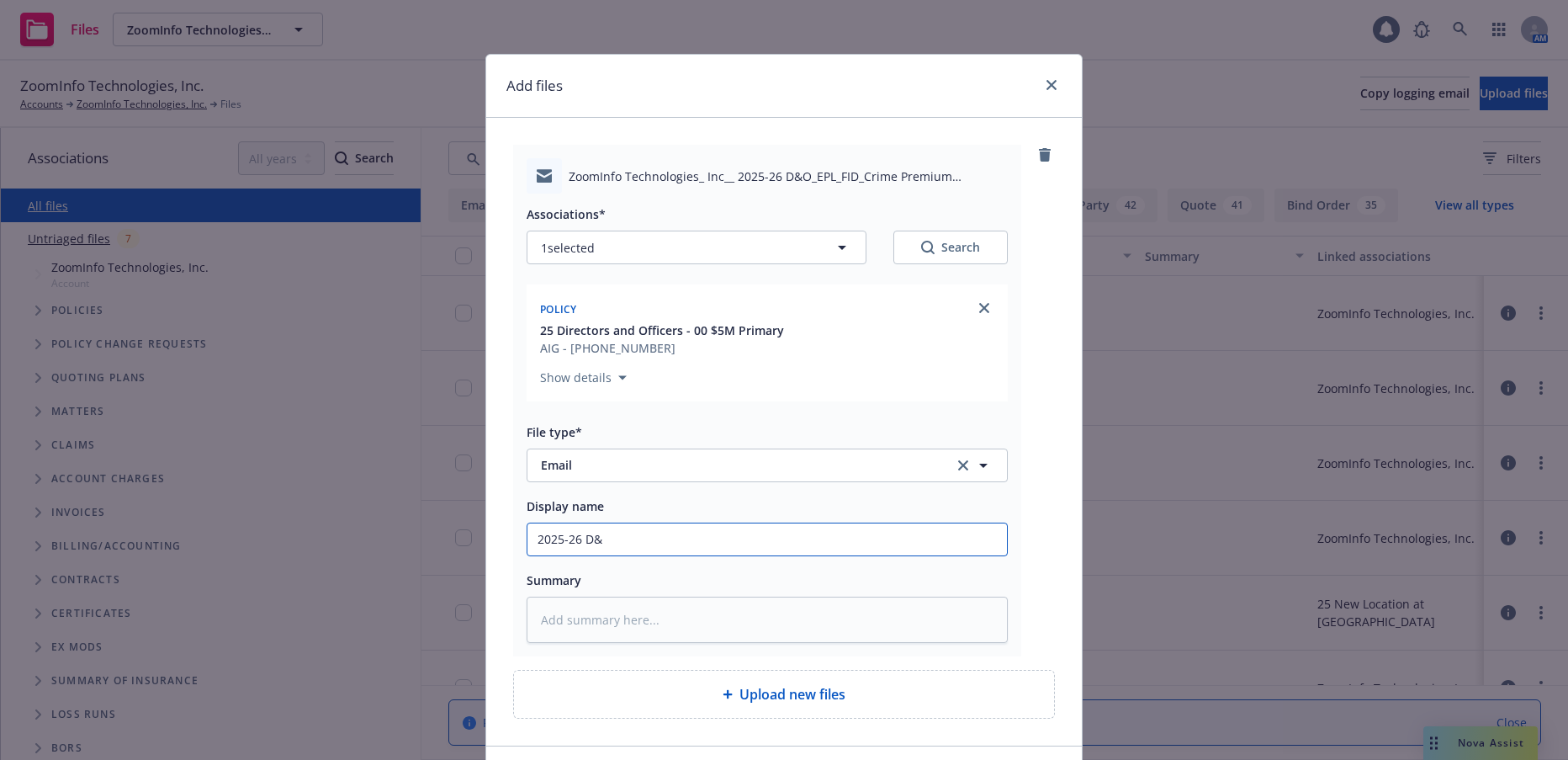
type input "2025-26 D&("
type textarea "x"
type input "2025-26 D&(/"
type textarea "x"
type input "2025-26 D&(/EP"
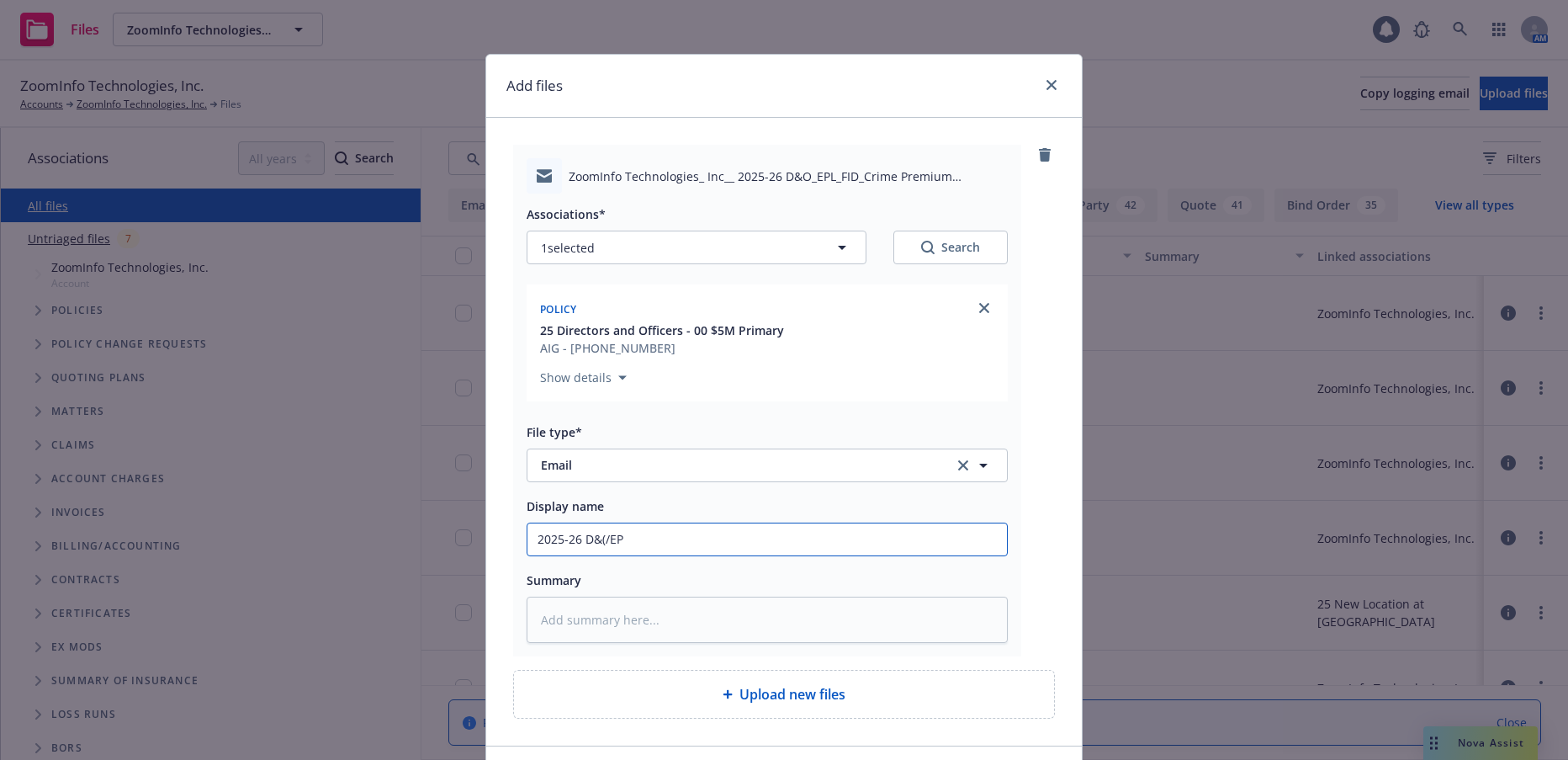
type textarea "x"
type input "2025-26 D&(/EPL"
type textarea "x"
type input "2025-26 D&(/EPL/"
type textarea "x"
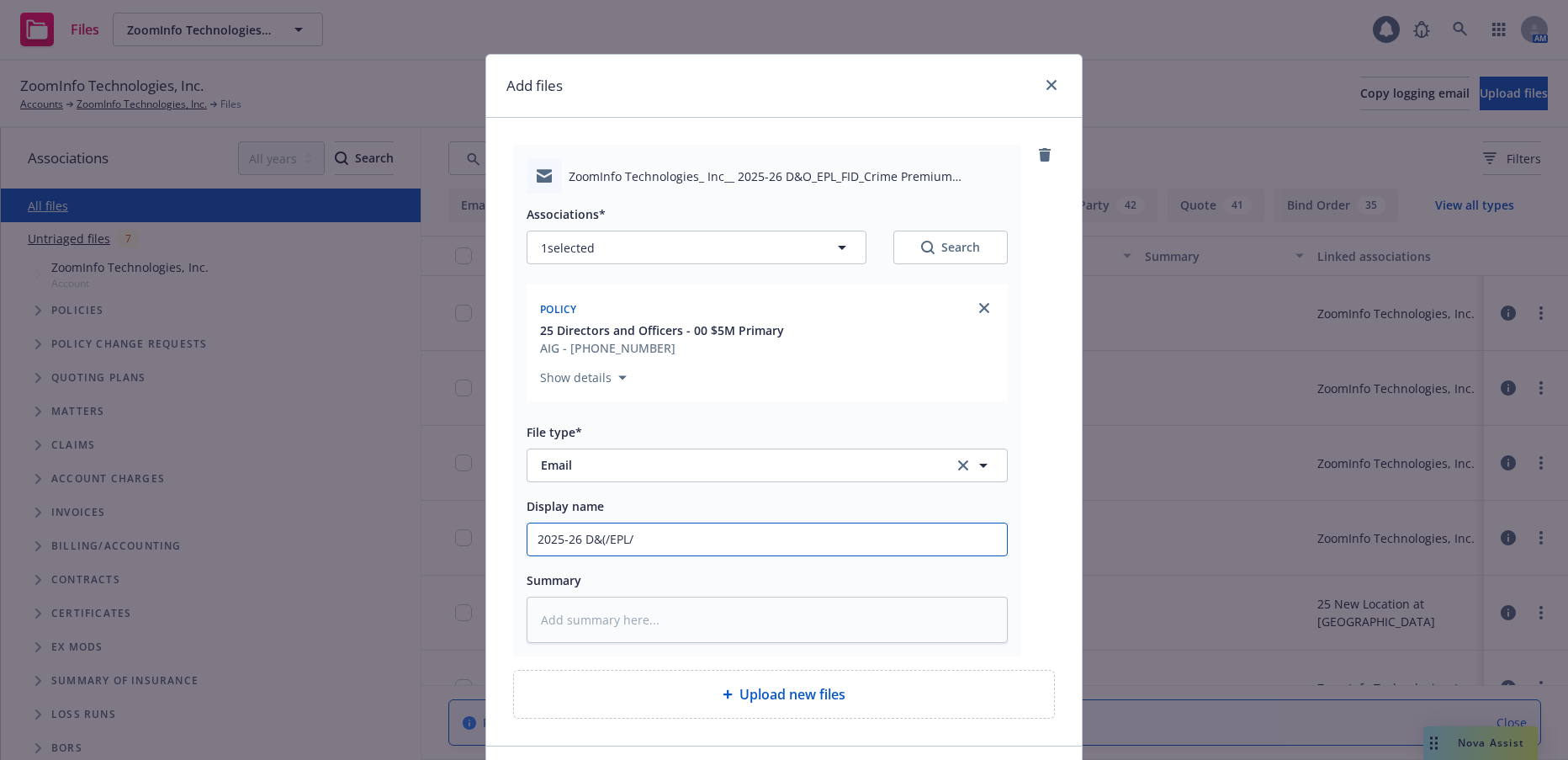
type input "2025-26 D&(/EPL/F"
type textarea "x"
type input "2025-26 D&(/EPL/FI"
type textarea "x"
type input "2025-26 D&(/EPL/FID"
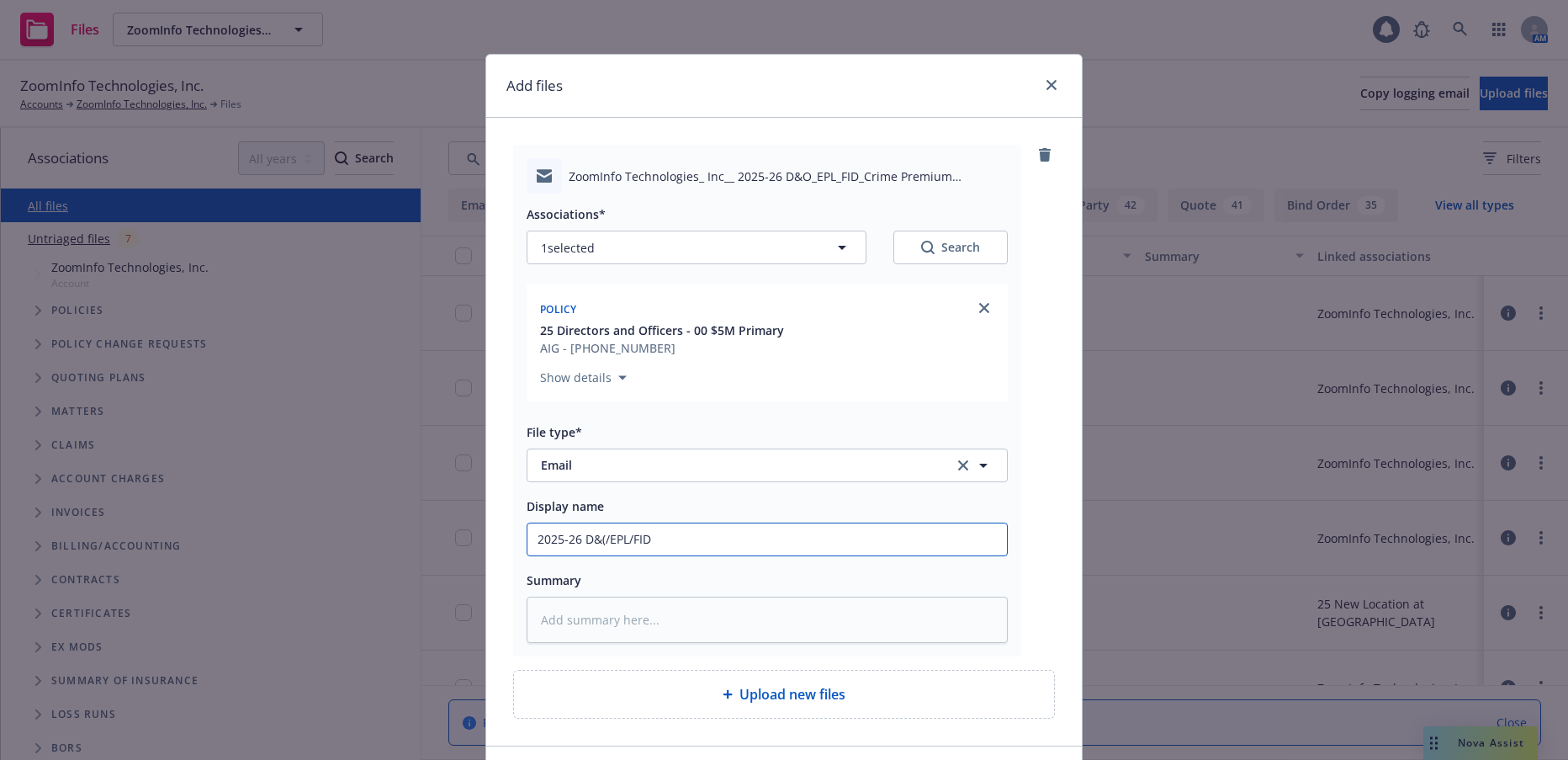
type textarea "x"
type input "2025-26 D&(/EPL/FID/"
type textarea "x"
type input "2025-26 D&(/EPL/FID/C"
type textarea "x"
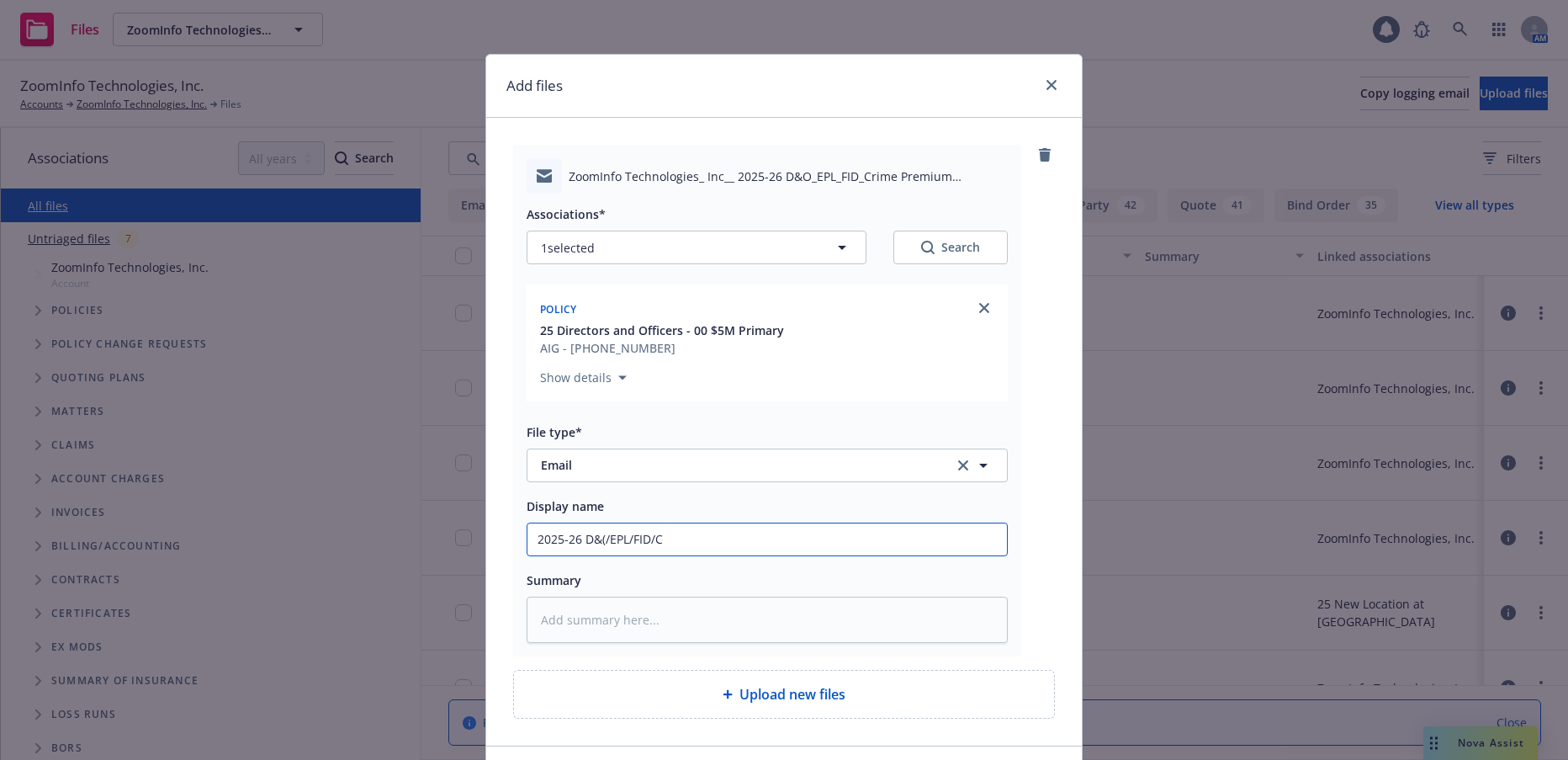
type input "2025-26 D&(/EPL/FID/Cr"
type textarea "x"
type input "2025-26 D&(/EPL/FID/Cr"
type textarea "x"
type input "2025-26 D&(/EPL/FID/Cr"
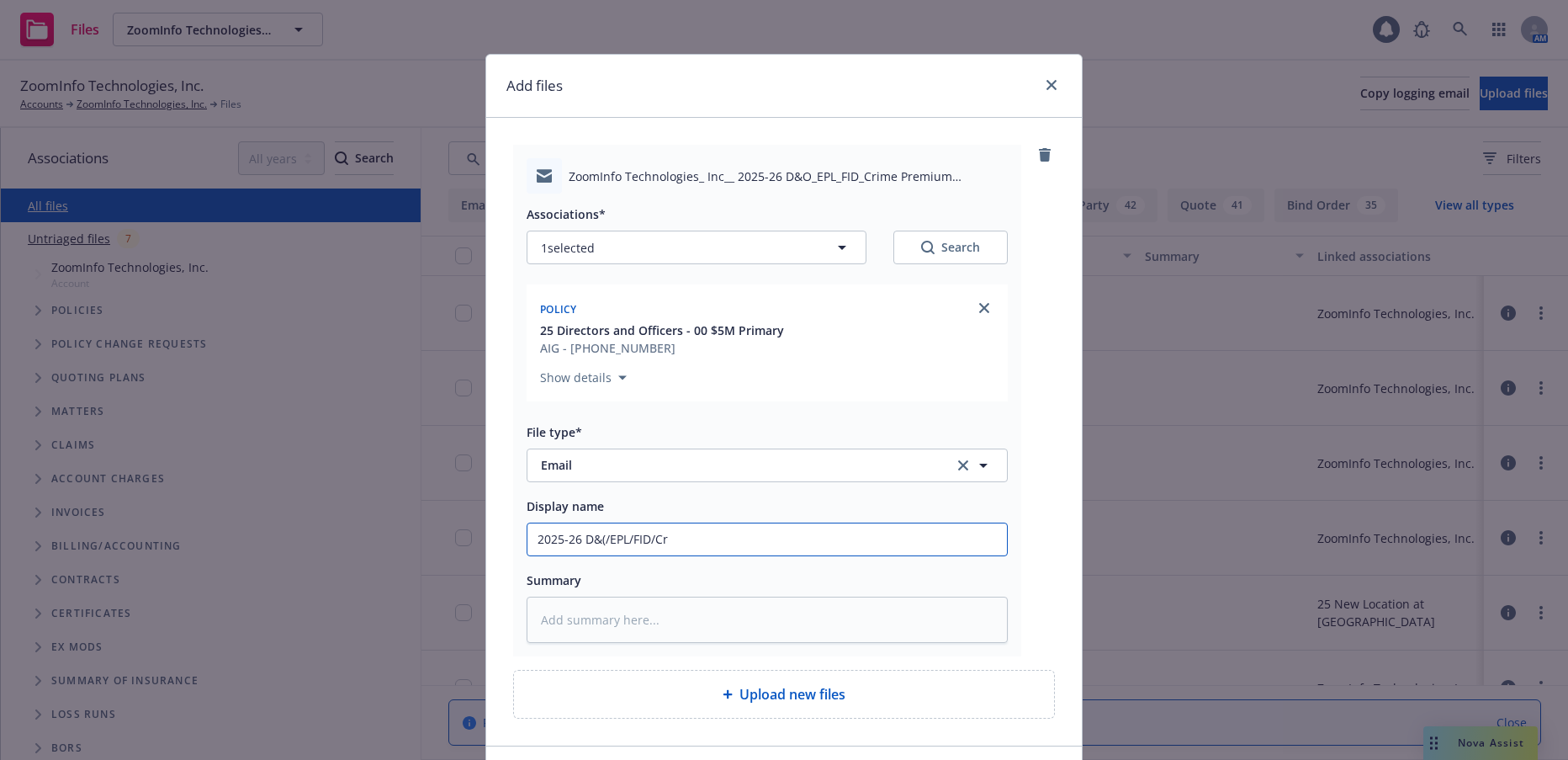
type textarea "x"
type input "2025-26 D&(/EPL/FID/Cri"
type textarea "x"
type input "2025-26 D&(/EPL/FID/Crim"
type textarea "x"
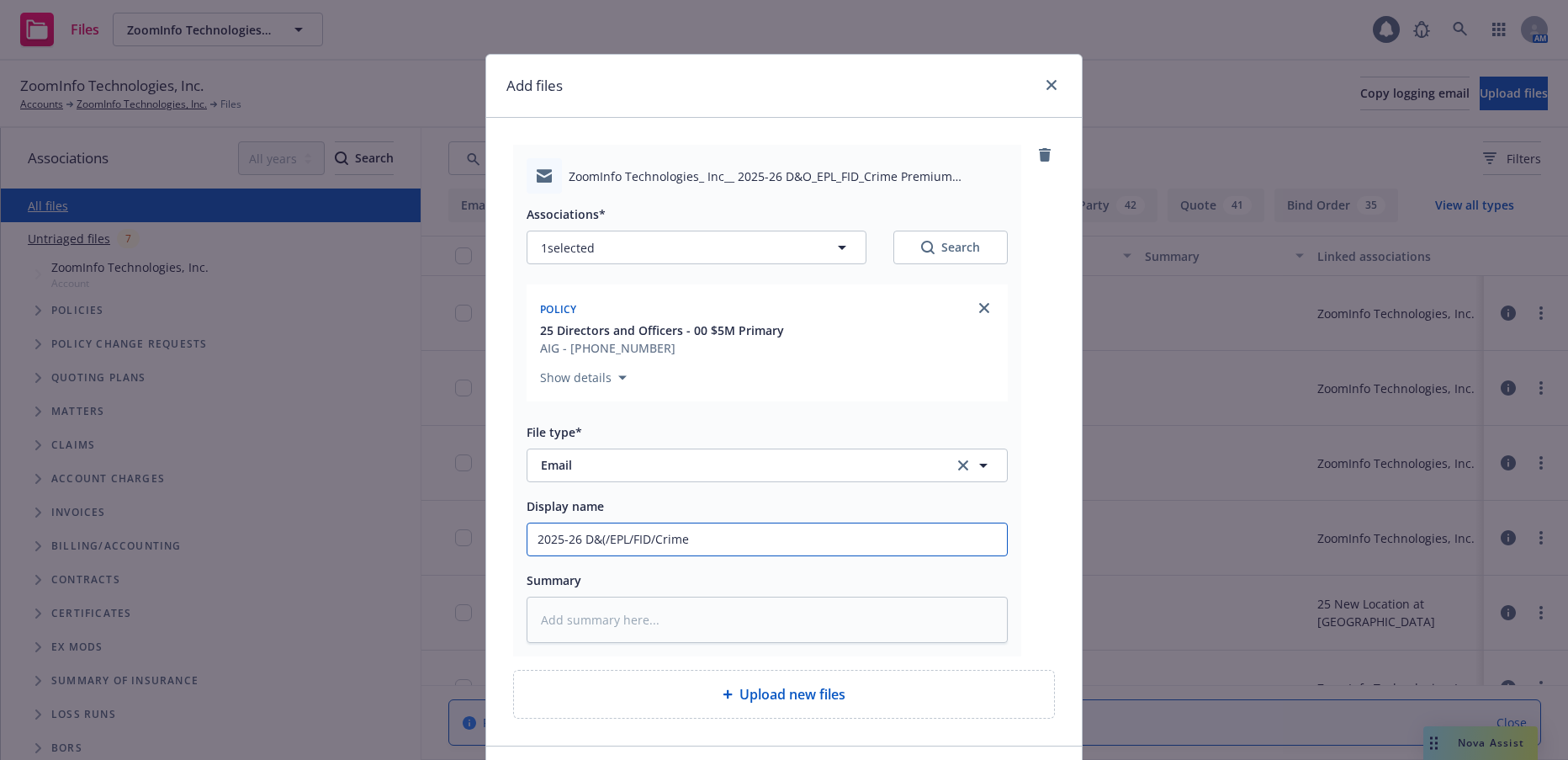
type input "2025-26 D&(/EPL/FID/Crime"
type textarea "x"
type input "2025-26 D&(/EPL/FID/Crime P"
type textarea "x"
type input "2025-26 D&(/EPL/FID/Crime Pr"
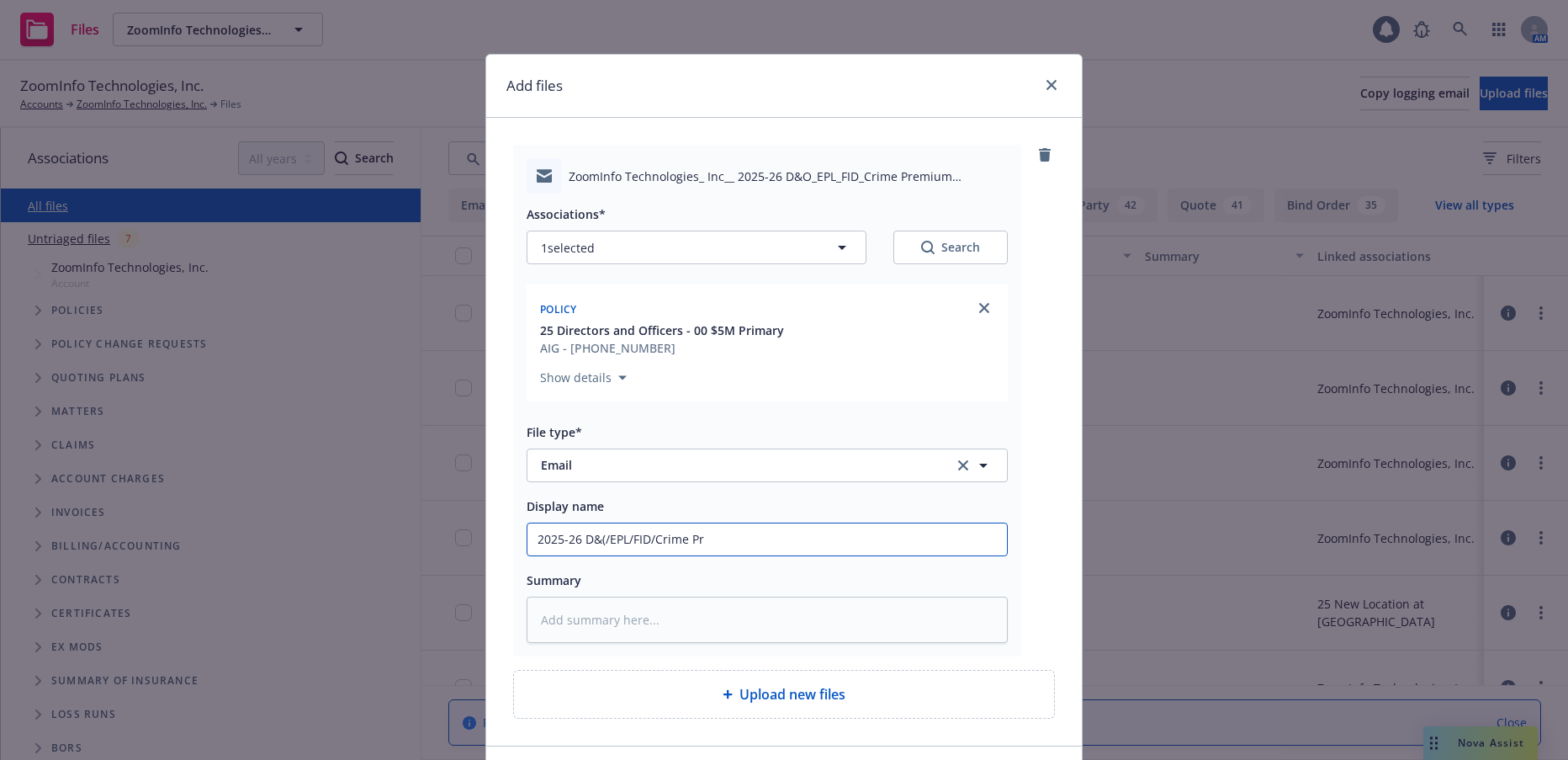
type textarea "x"
type input "2025-26 D&(/EPL/FID/Crime Pre"
type textarea "x"
type input "2025-26 D&(/EPL/FID/Crime Prem"
type textarea "x"
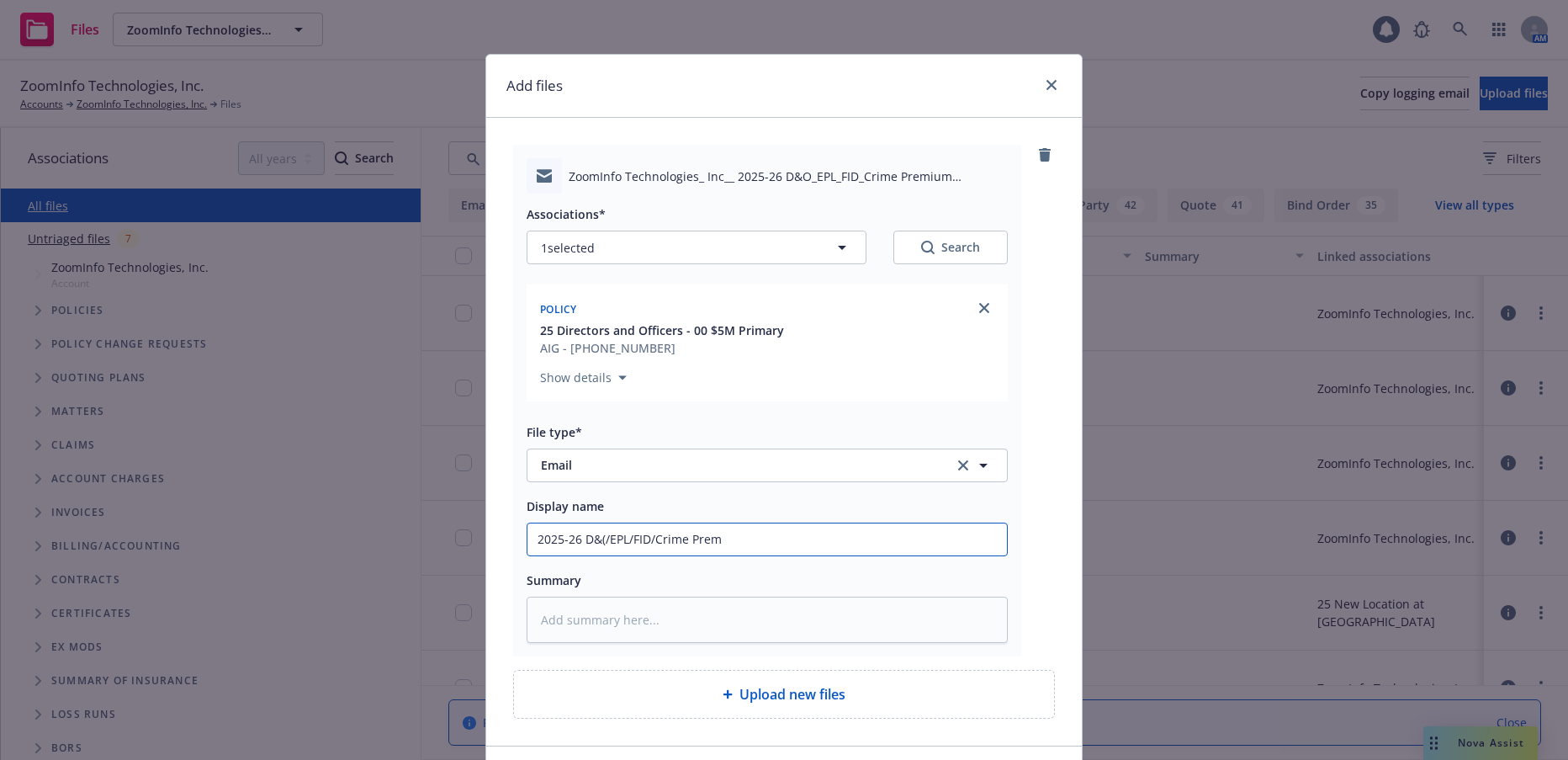
type input "2025-26 D&(/EPL/FID/Crime Premi"
type textarea "x"
type input "2025-26 D&(/EPL/FID/Crime Premiu"
type textarea "x"
type input "2025-26 D&(/EPL/FID/Crime Premium"
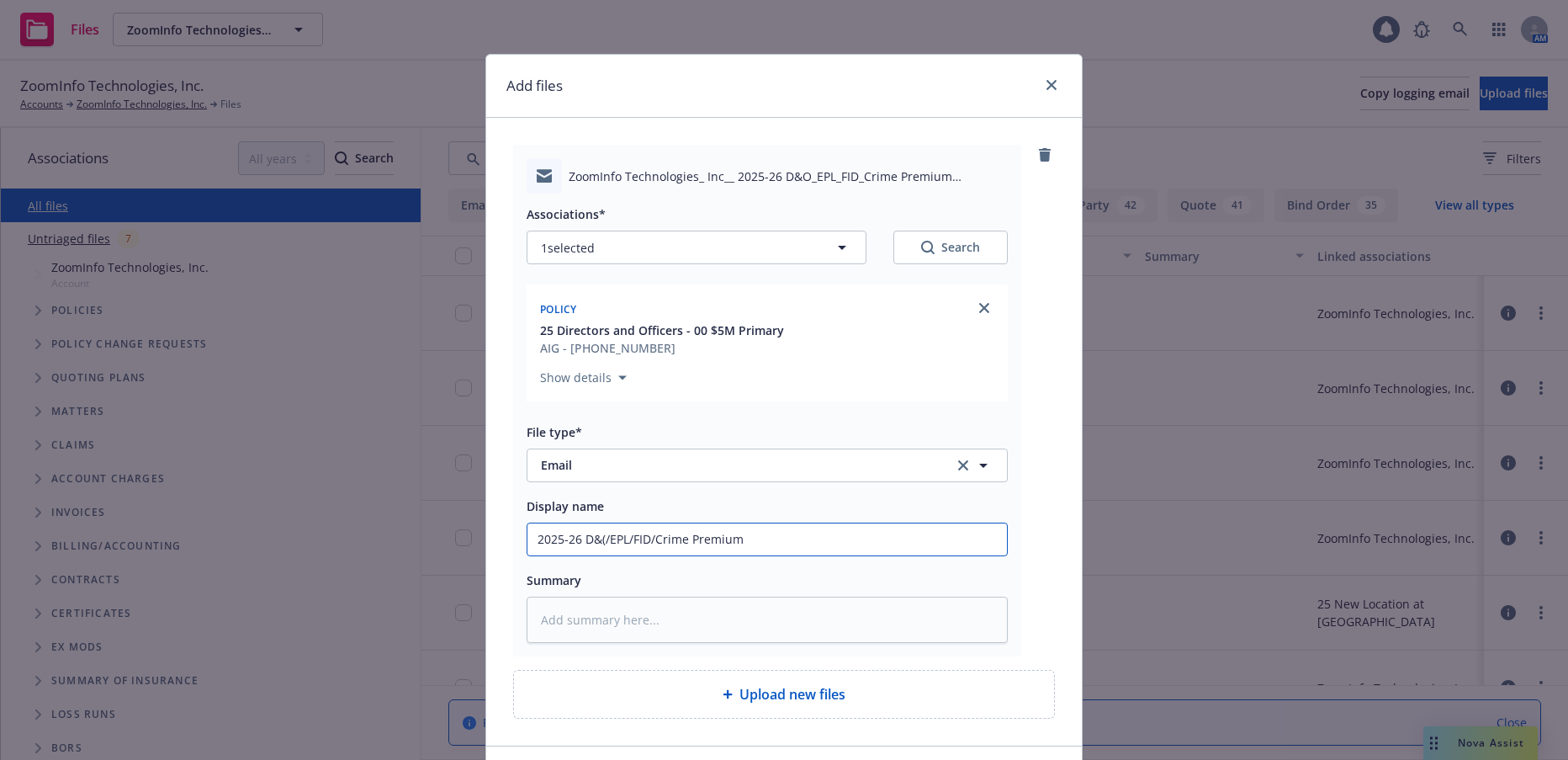
type textarea "x"
type input "2025-26 D&(/EPL/FID/Crime Premium"
type textarea "x"
type input "2025-26 D&(/EPL/FID/Crime Premium F"
type textarea "x"
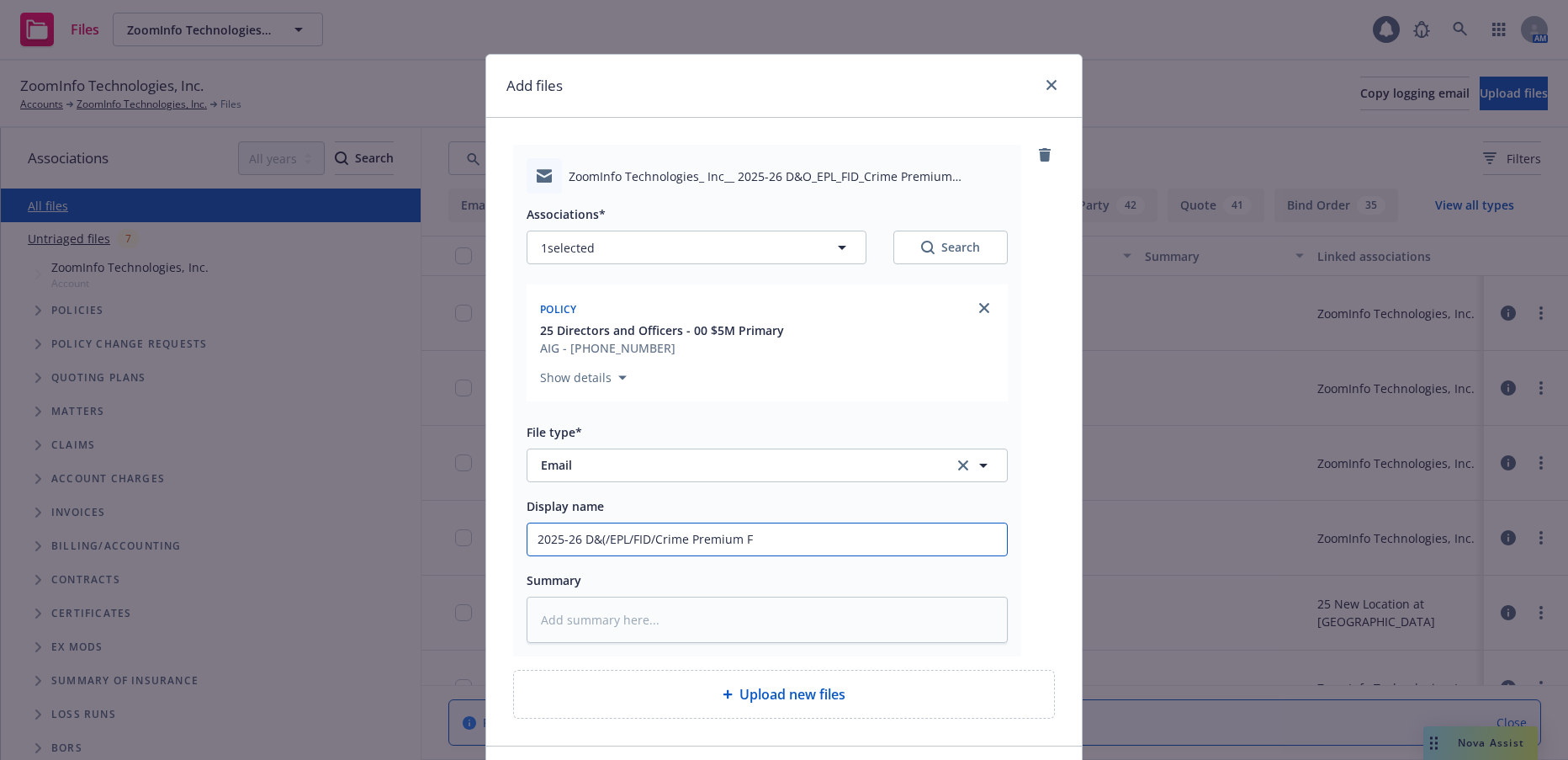
type input "2025-26 D&(/EPL/FID/Crime Premium Fo"
type textarea "x"
type input "2025-26 D&(/EPL/FID/Crime Premium Fol"
type textarea "x"
type input "2025-26 D&(/EPL/FID/Crime Premium Foll"
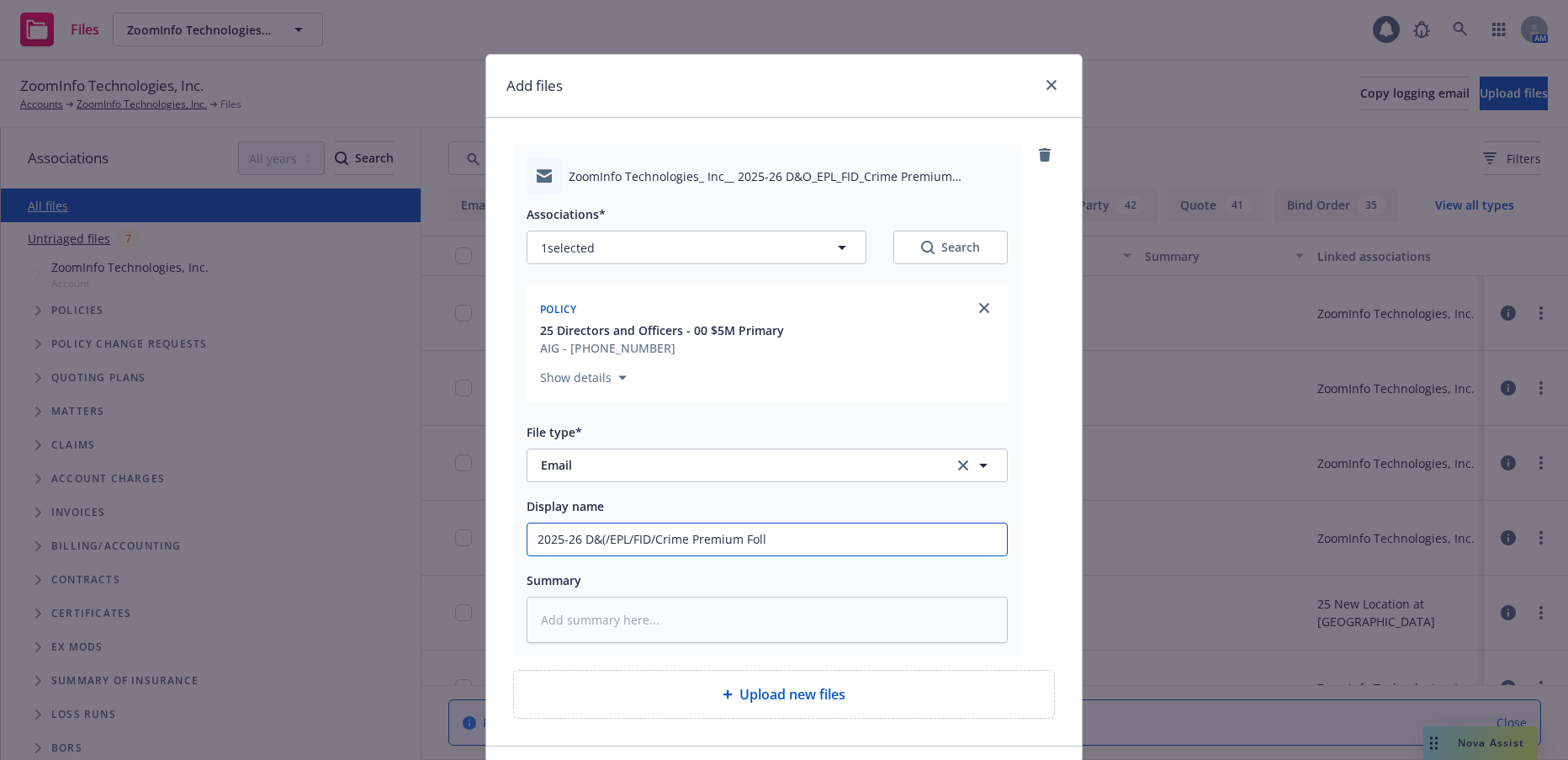
type textarea "x"
type input "2025-26 D&(/EPL/FID/Crime Premium Follo"
type textarea "x"
type input "2025-26 D&(/EPL/FID/Crime Premium Follow"
type textarea "x"
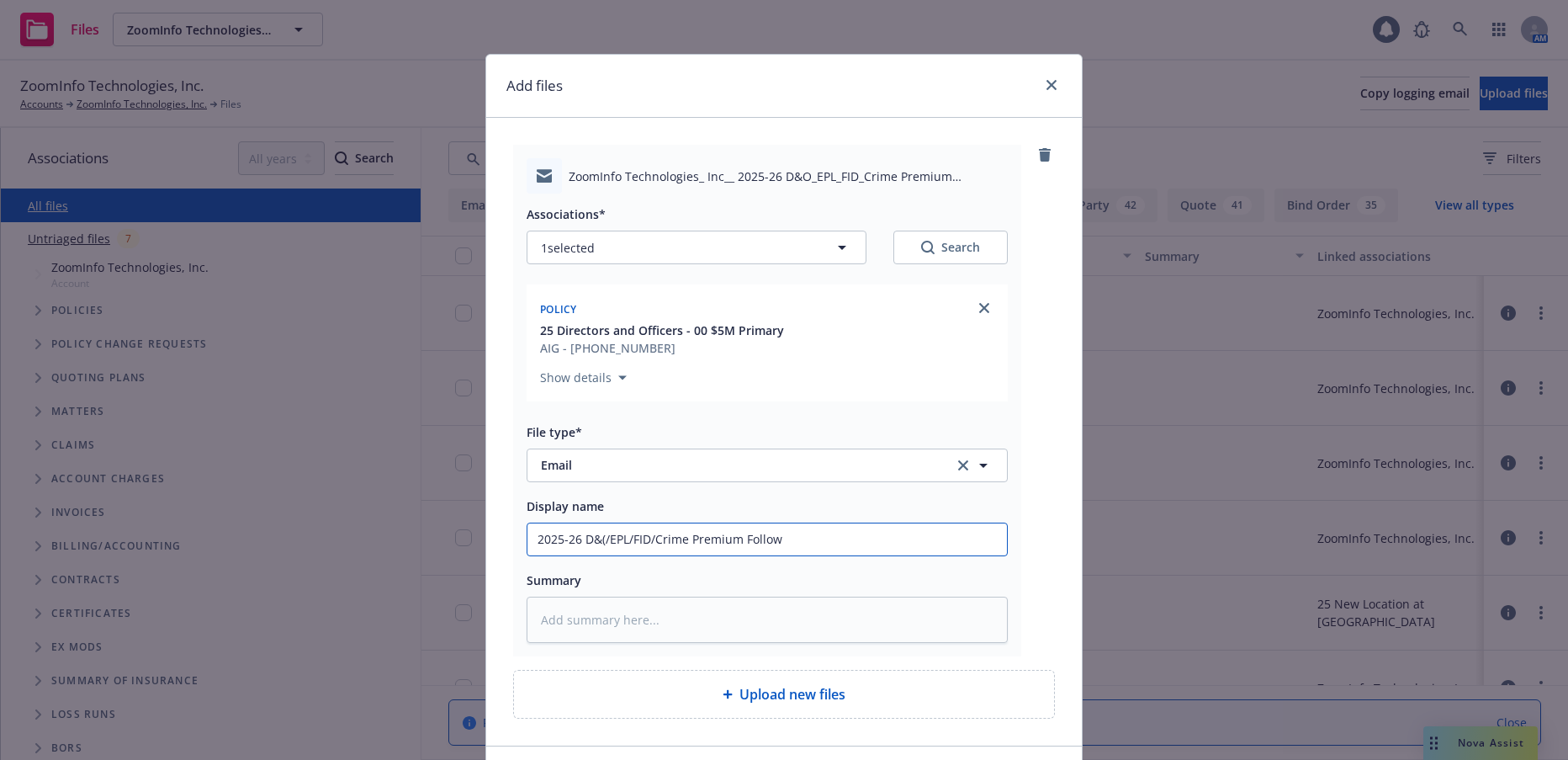
type input "2025-26 D&(/EPL/FID/Crime Premium Follow"
type textarea "x"
type input "2025-26 D&(/EPL/FID/Crime Premium Follow u"
type textarea "x"
type input "2025-26 D&(/EPL/FID/Crime Premium Follow up"
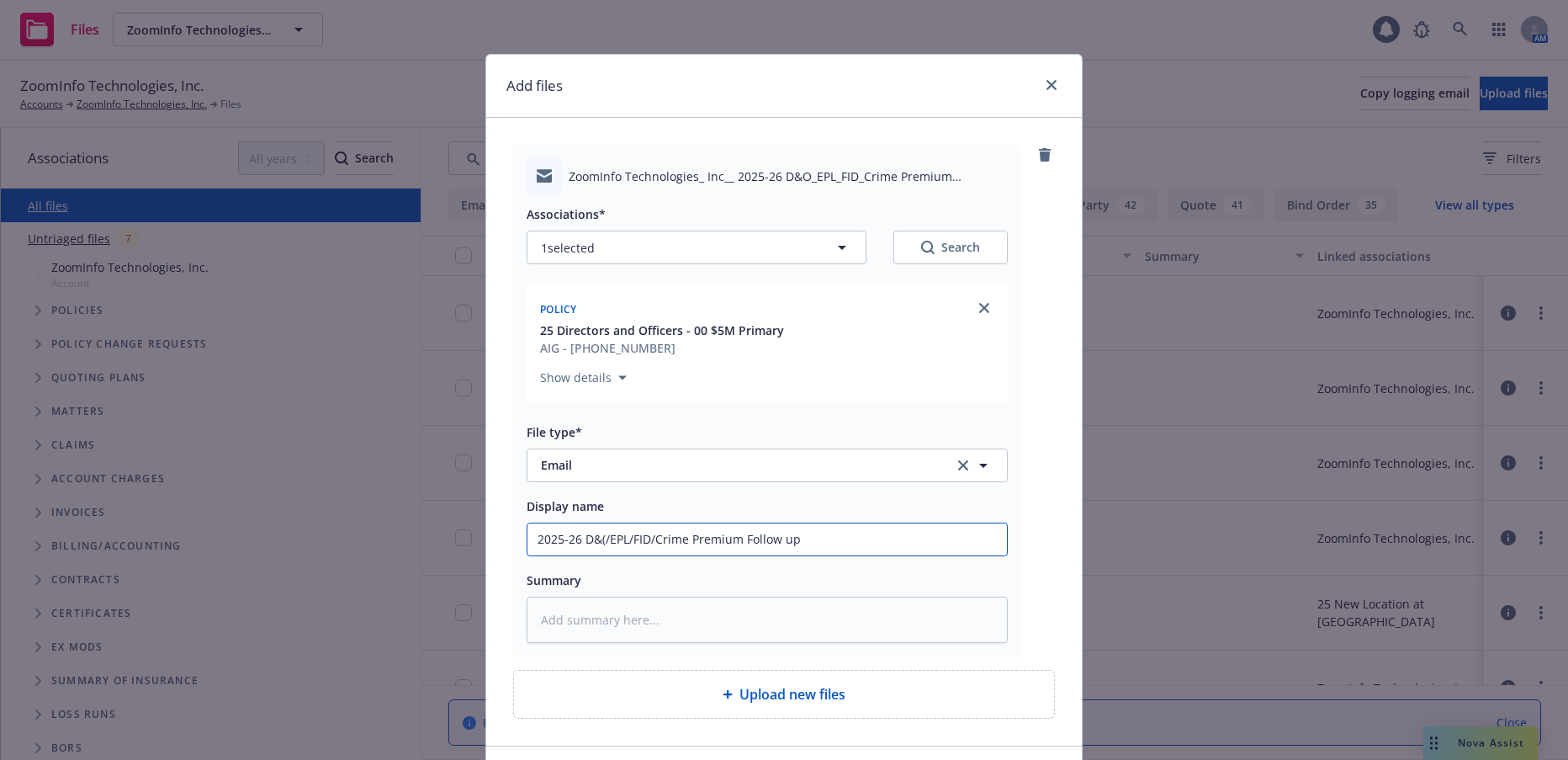
type textarea "x"
type input "2025-26 D&(/EPL/FID/Crime Premium Follow up"
type textarea "x"
type input "2025-26 D&(/EPL/FID/Crime Premium Follow up t"
type textarea "x"
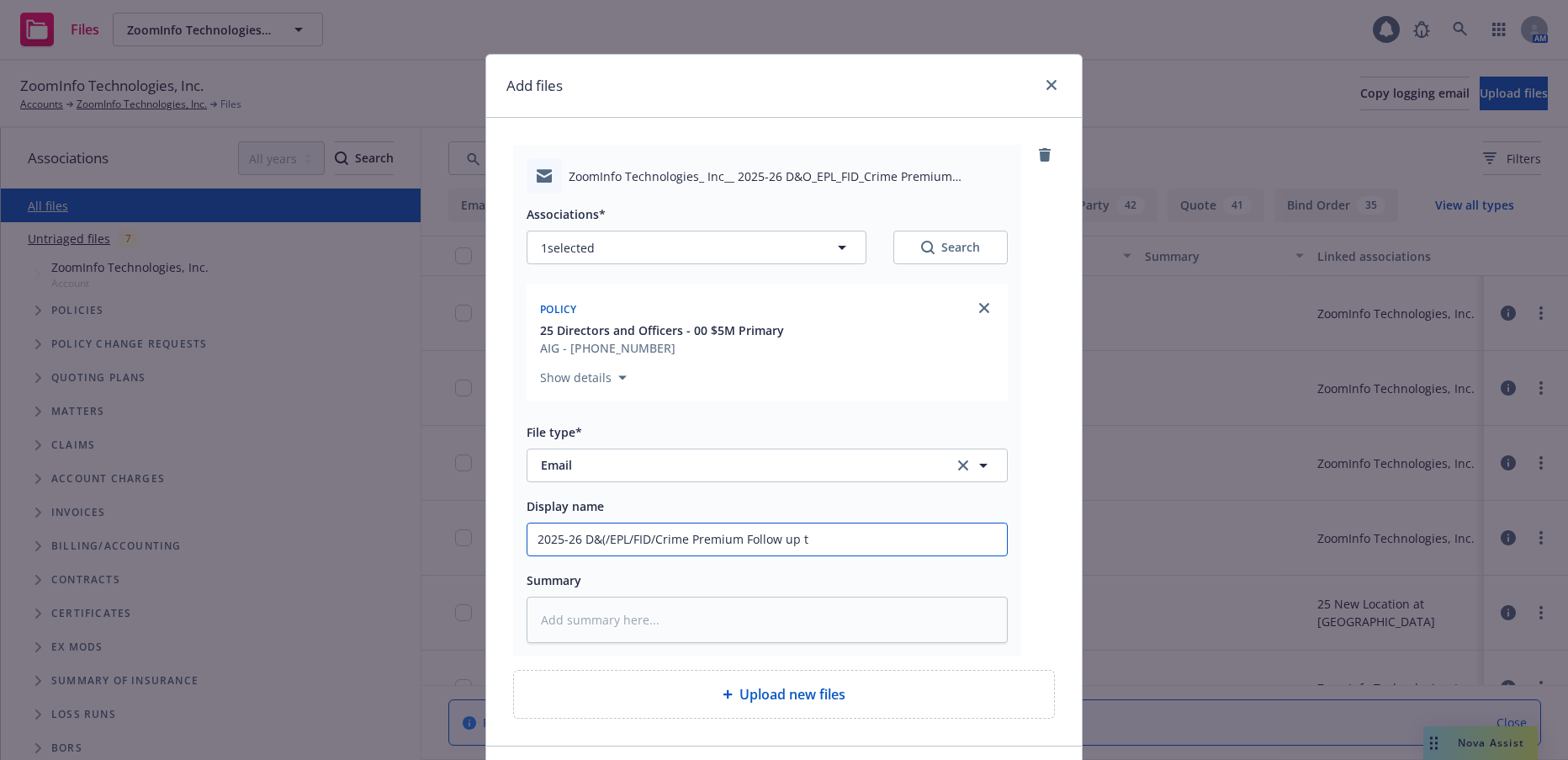
type input "2025-26 D&(/EPL/FID/Crime Premium Follow up to"
type textarea "x"
type input "2025-26 D&(/EPL/FID/Crime Premium Follow up to"
type textarea "x"
type input "2025-26 D&(/EPL/FID/Crime Premium Follow up to Cl"
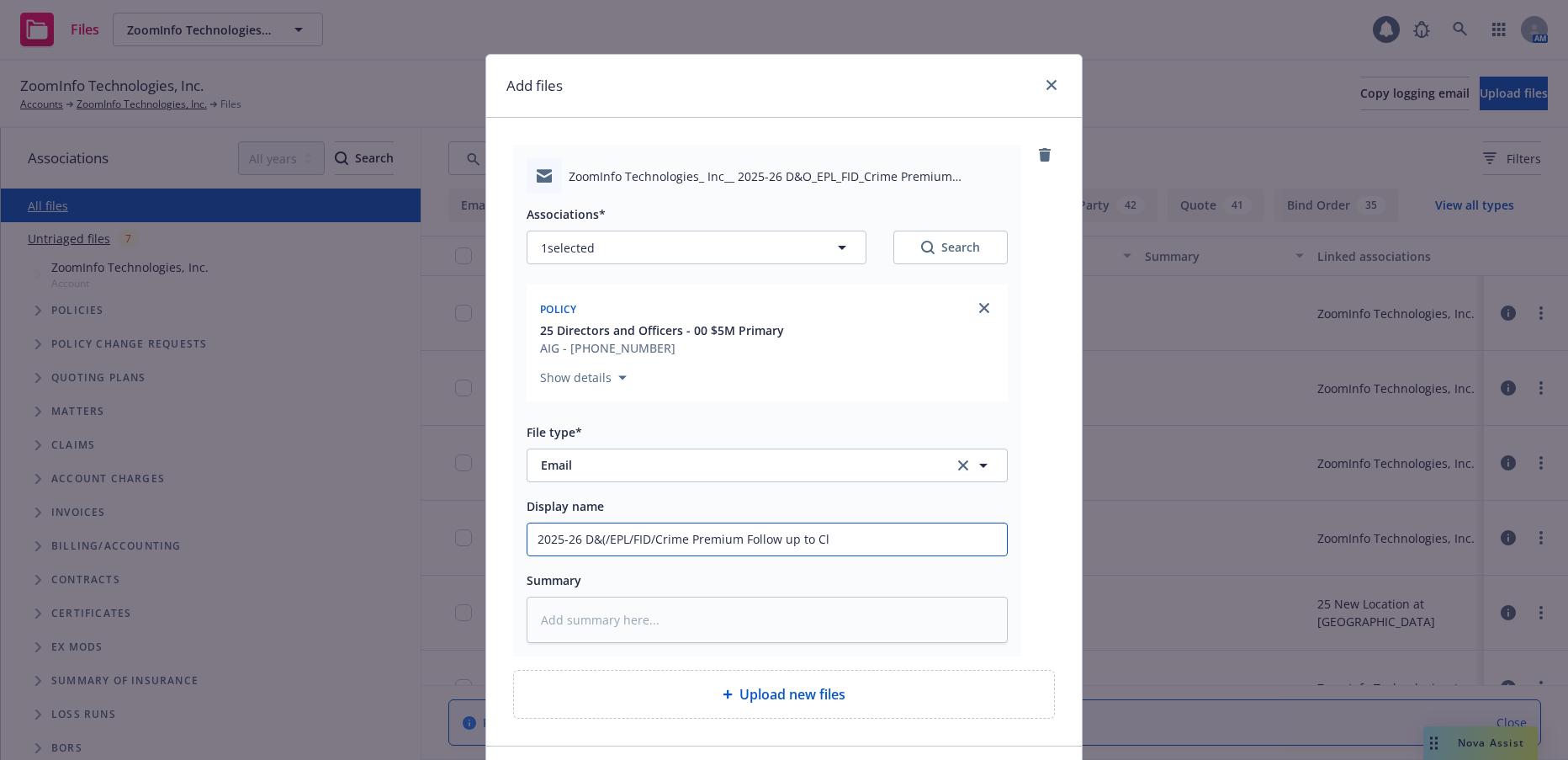
type textarea "x"
type input "2025-26 D&(/EPL/FID/Crime Premium Follow up to Cli"
type textarea "x"
type input "2025-26 D&(/EPL/FID/Crime Premium Follow up to Clie"
type textarea "x"
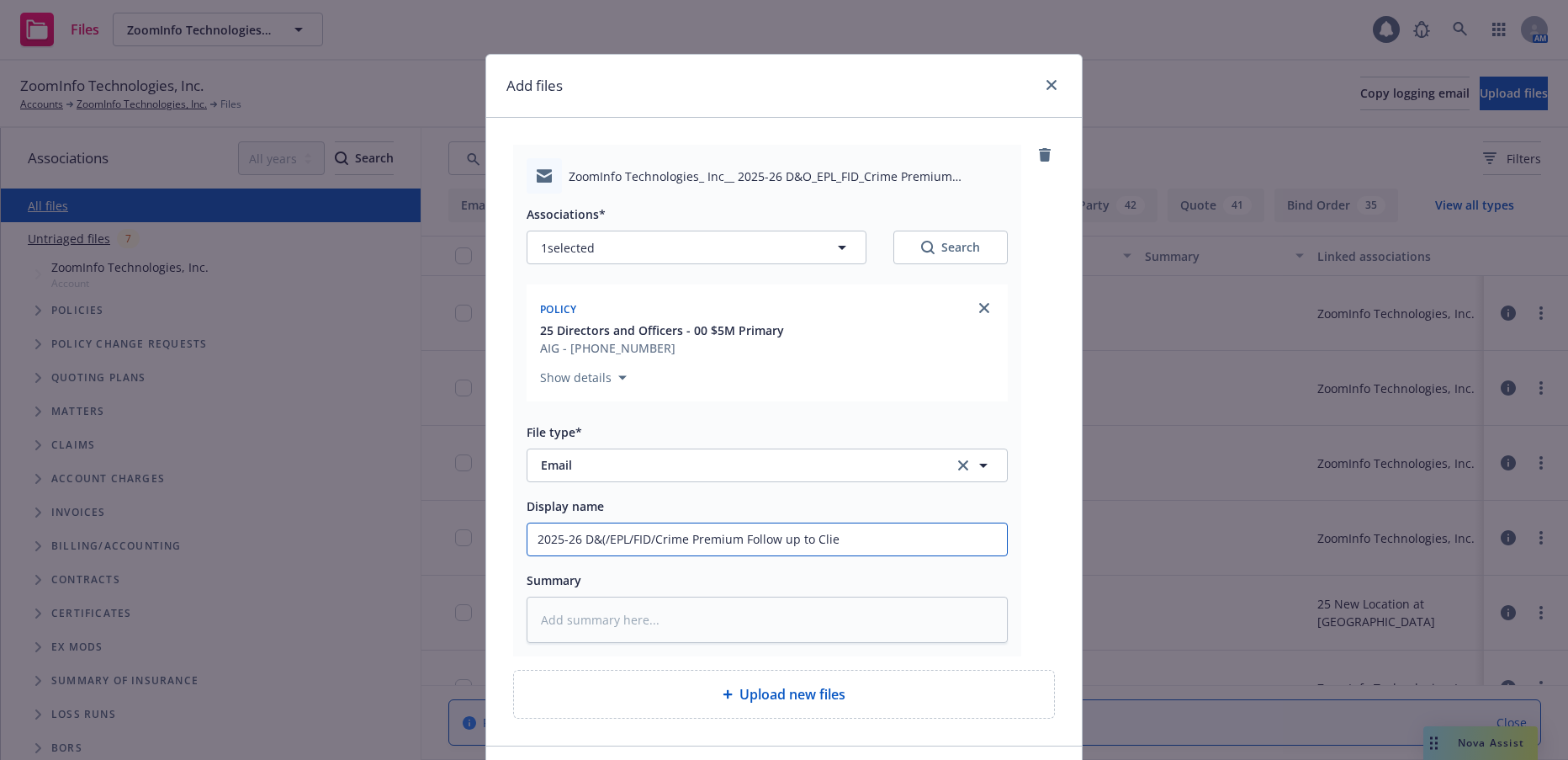
type input "2025-26 D&(/EPL/FID/Crime Premium Follow up to Clien"
type textarea "x"
type input "2025-26 D&(/EPL/FID/Crime Premium Follow up to Client"
click at [600, 539] on input "2025-26 D&(/EPL/FID/Crime Premium Follow up to Client" at bounding box center [767, 539] width 480 height 32
type textarea "x"
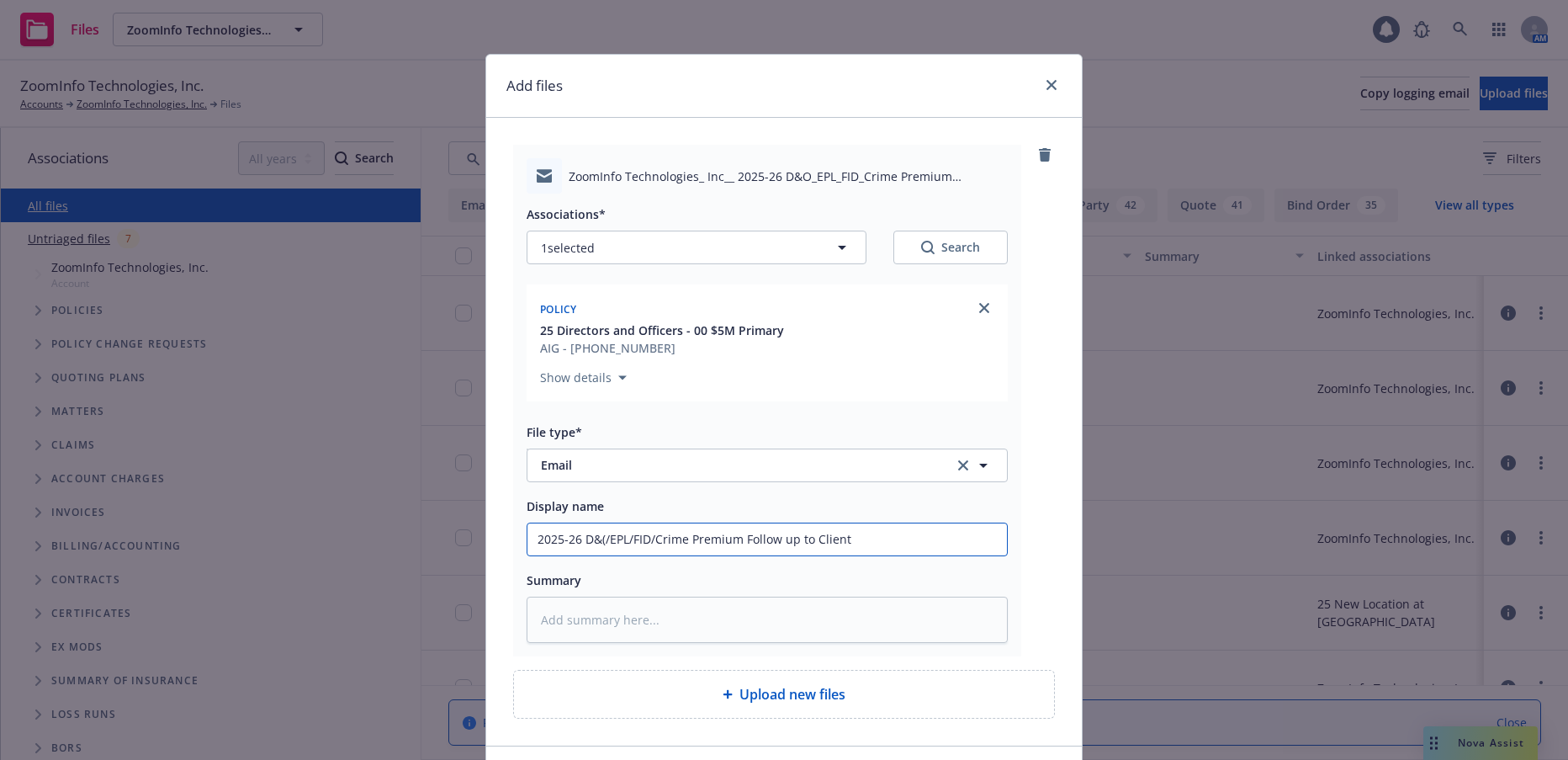
type input "2025-26 D&/EPL/FID/Crime Premium Follow up to Client"
type textarea "x"
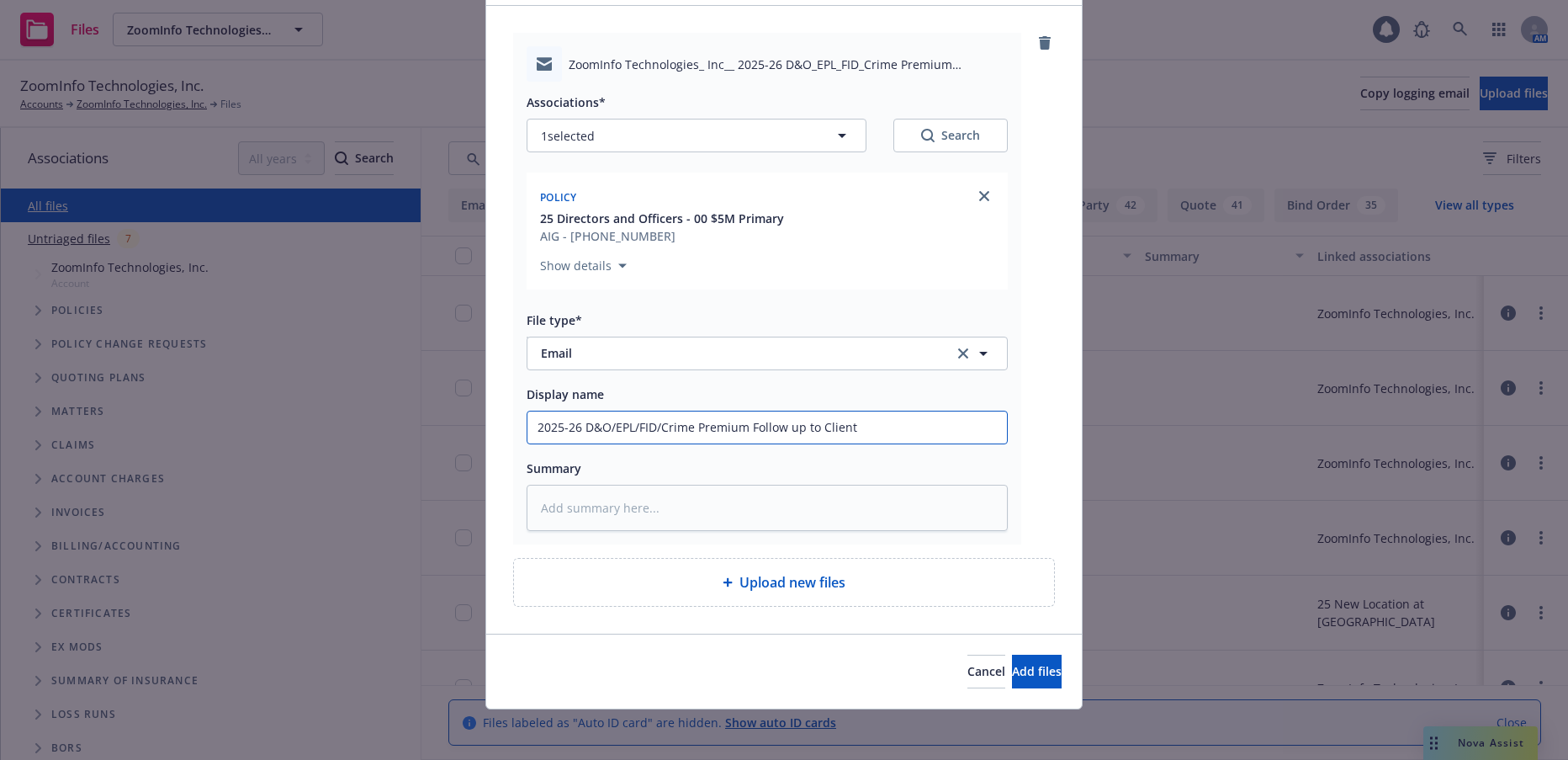
scroll to position [115, 0]
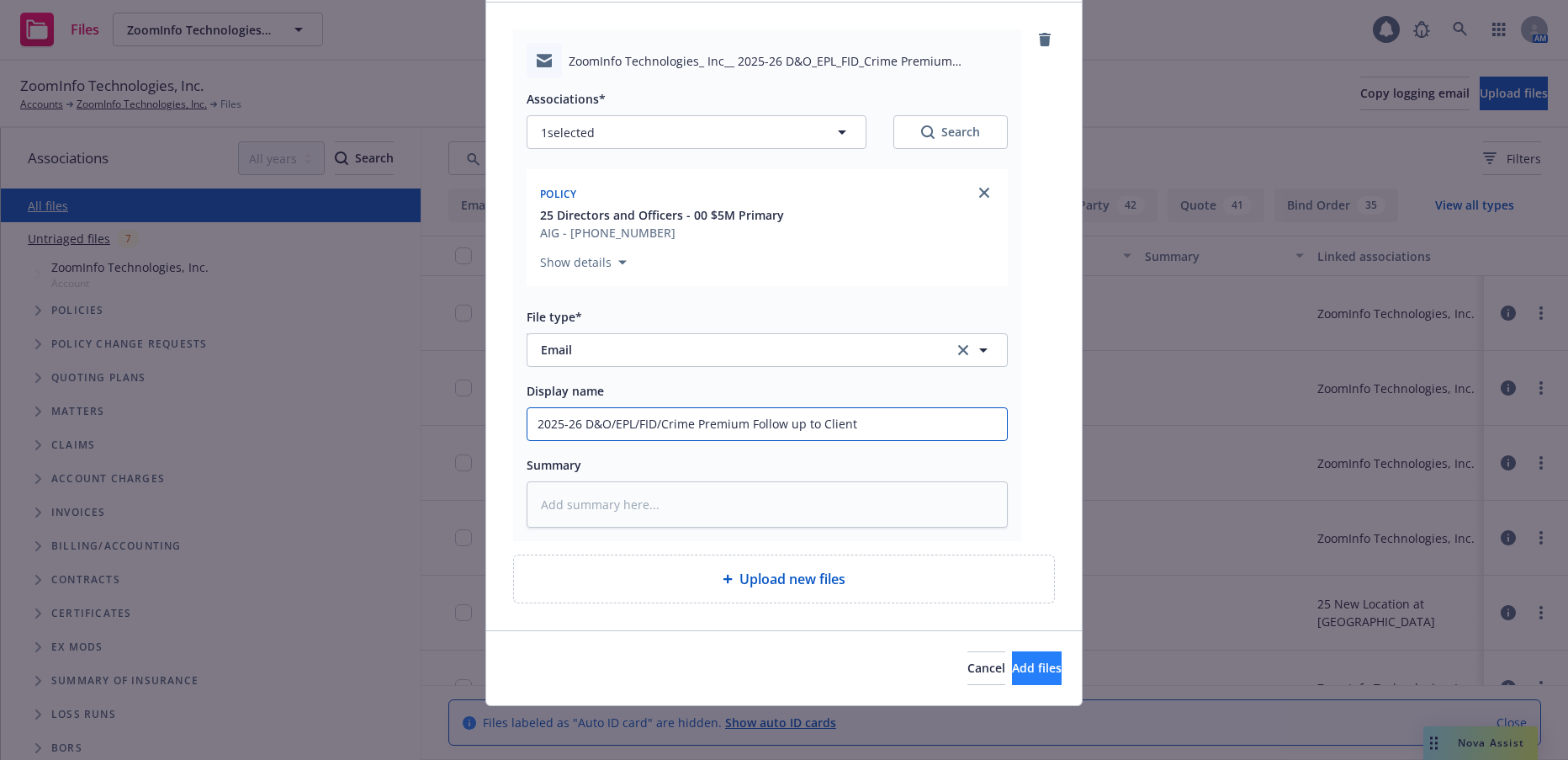
type input "2025-26 D&O/EPL/FID/Crime Premium Follow up to Client"
click at [1012, 668] on span "Add files" at bounding box center [1036, 668] width 50 height 16
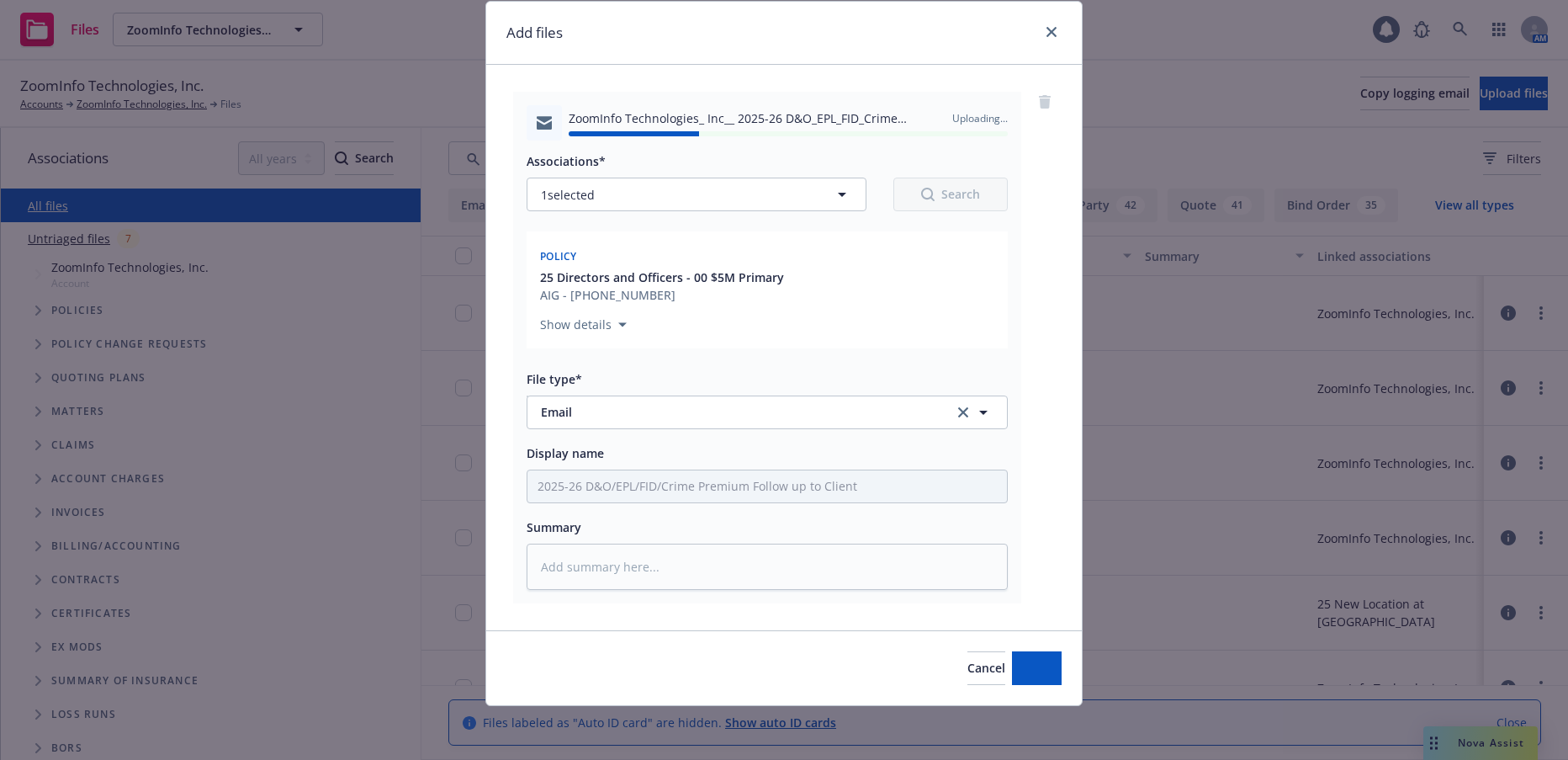
type textarea "x"
